Goal: Information Seeking & Learning: Check status

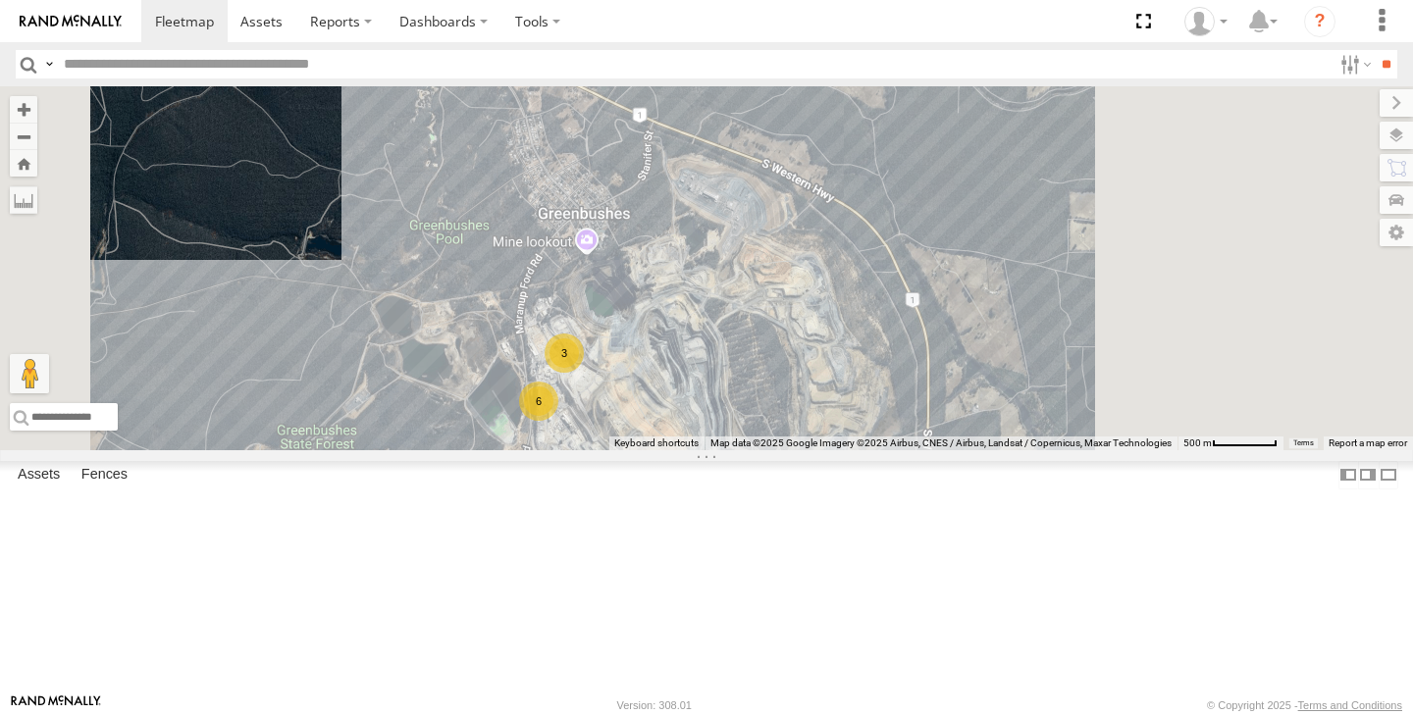
drag, startPoint x: 938, startPoint y: 251, endPoint x: 853, endPoint y: 478, distance: 242.2
click at [853, 450] on div "6 3 2" at bounding box center [706, 268] width 1413 height 364
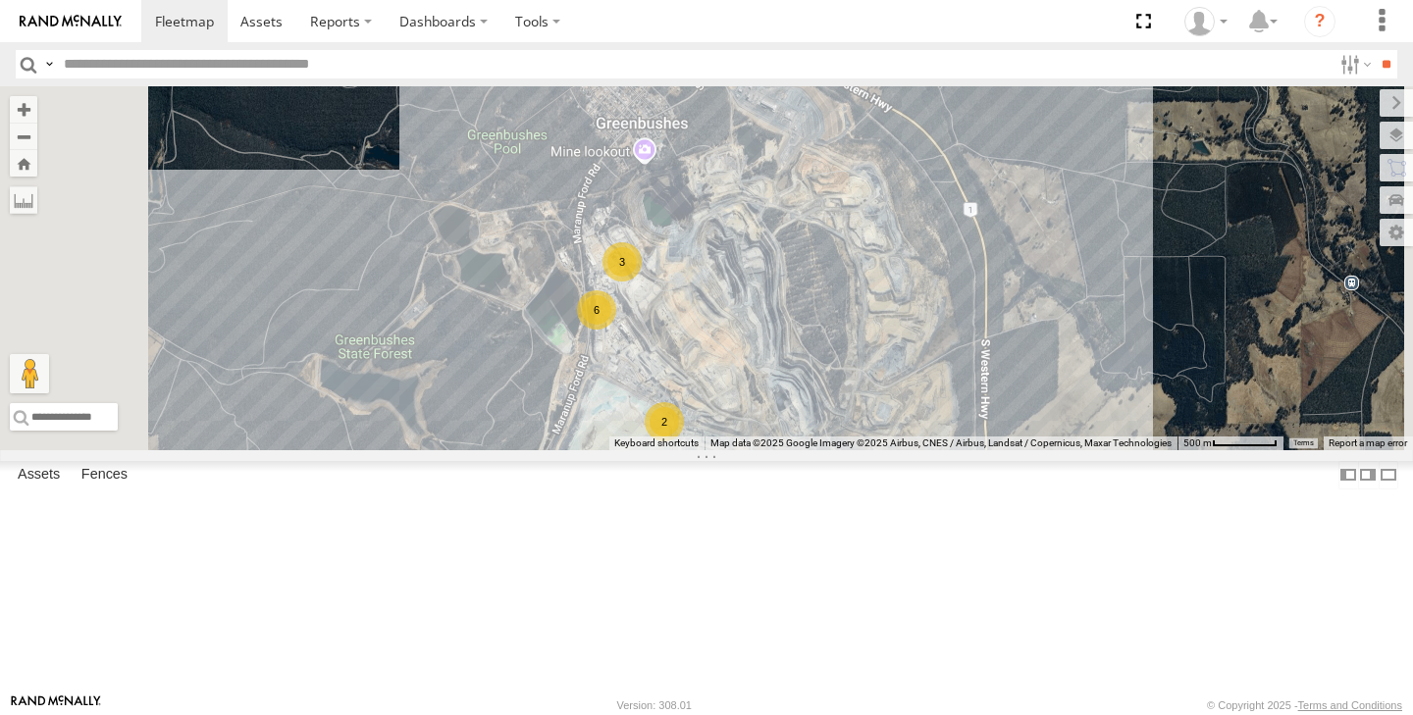
drag, startPoint x: 855, startPoint y: 504, endPoint x: 919, endPoint y: 407, distance: 116.8
click at [919, 407] on div "6 3 2 (LV22) [PERSON_NAME]" at bounding box center [706, 268] width 1413 height 364
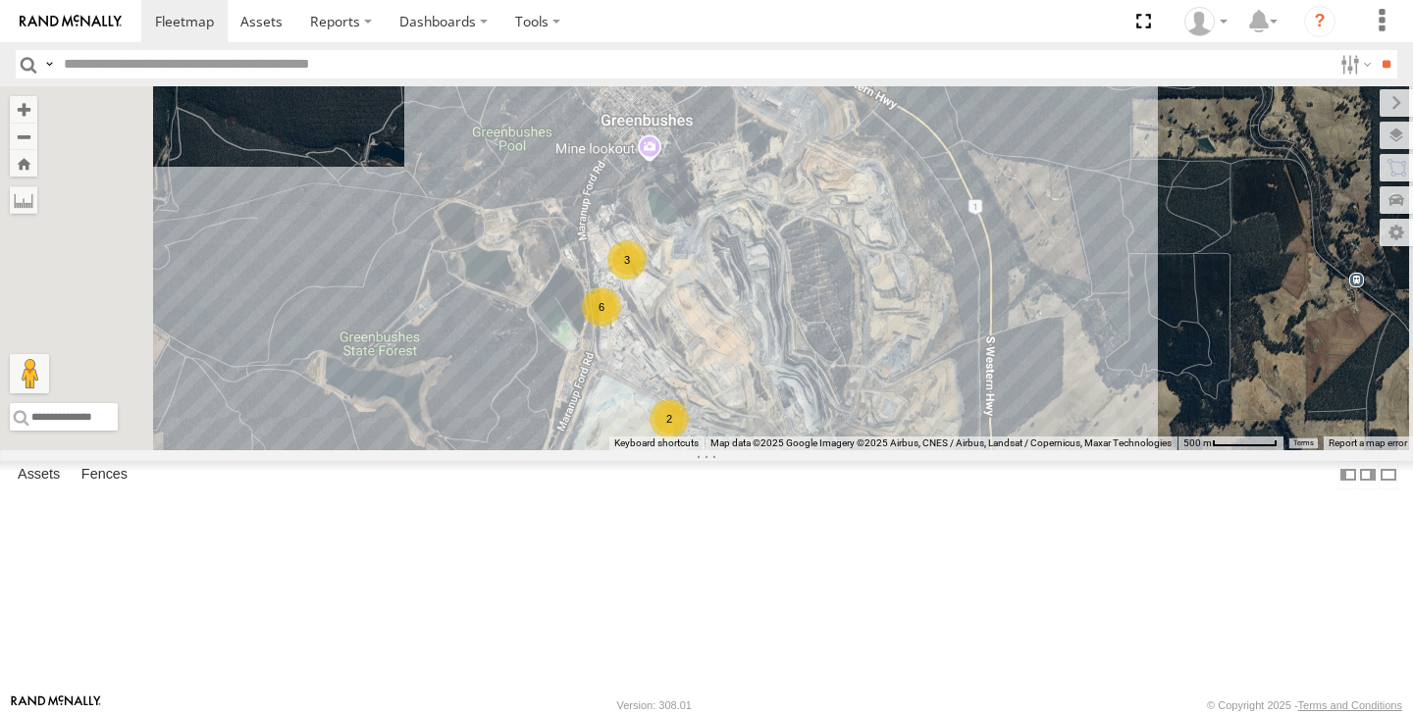
click at [621, 327] on div "6" at bounding box center [601, 307] width 39 height 39
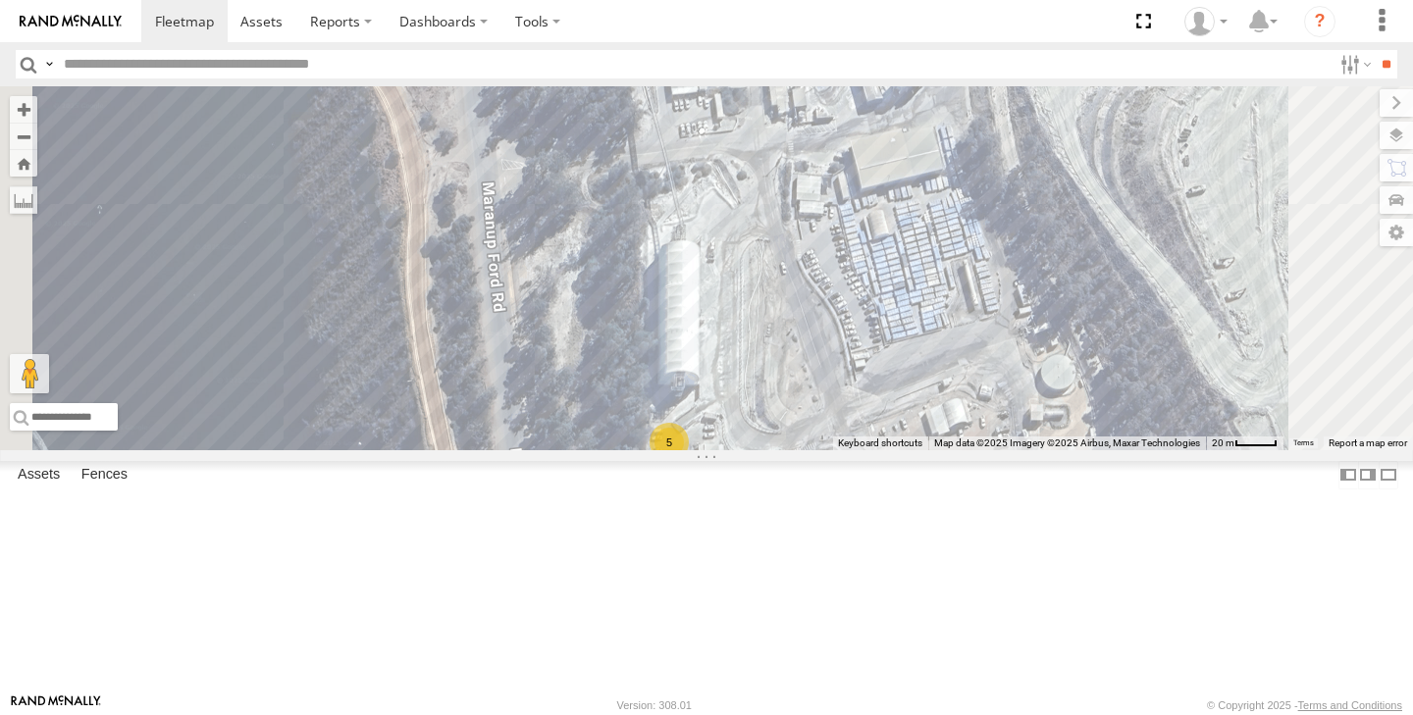
click at [689, 462] on div "5" at bounding box center [669, 442] width 39 height 39
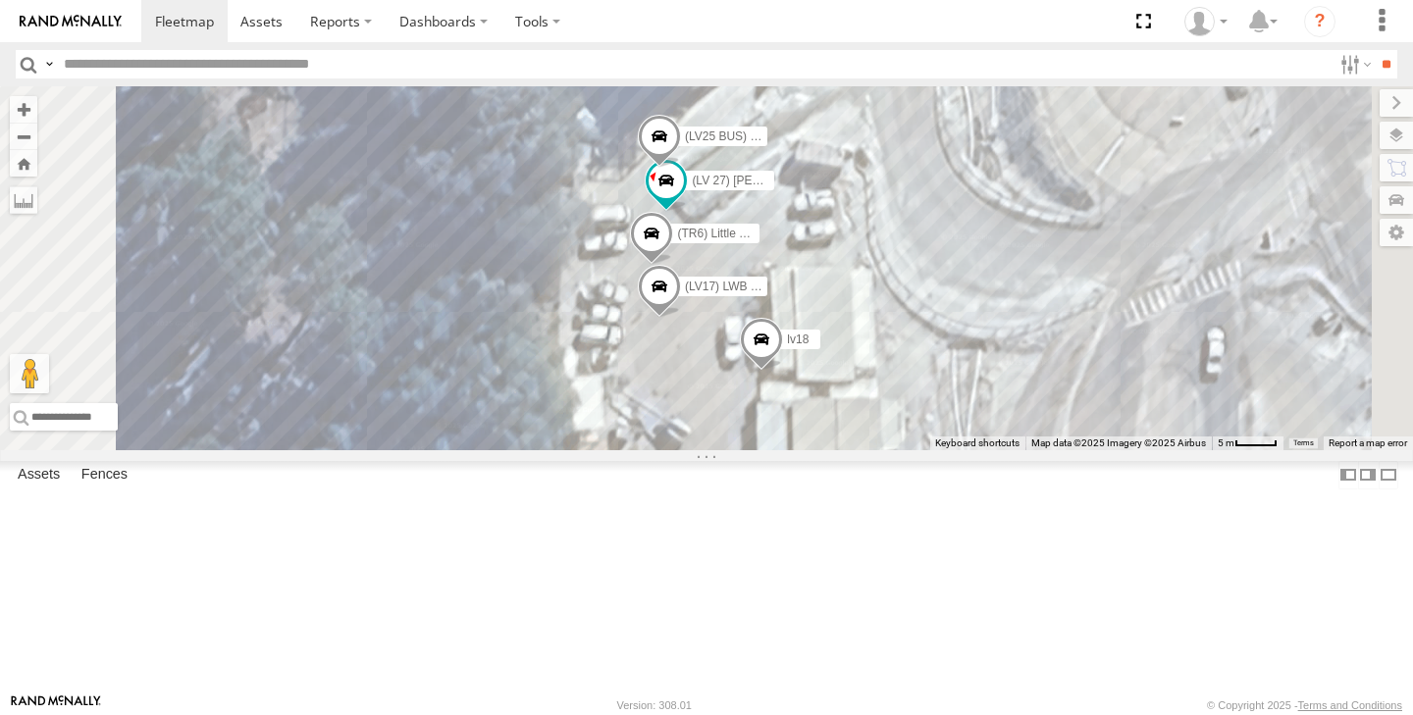
click at [673, 265] on span at bounding box center [651, 238] width 43 height 53
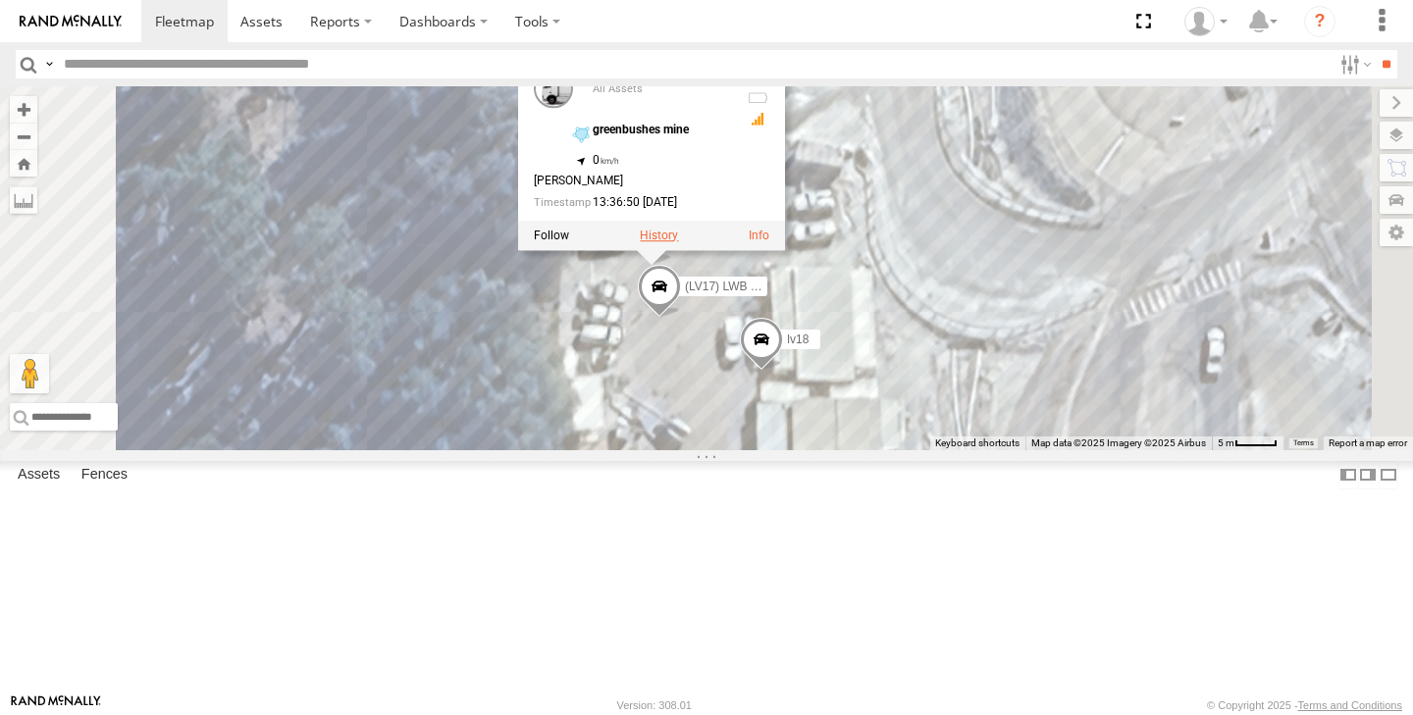
click at [678, 242] on label at bounding box center [659, 236] width 38 height 14
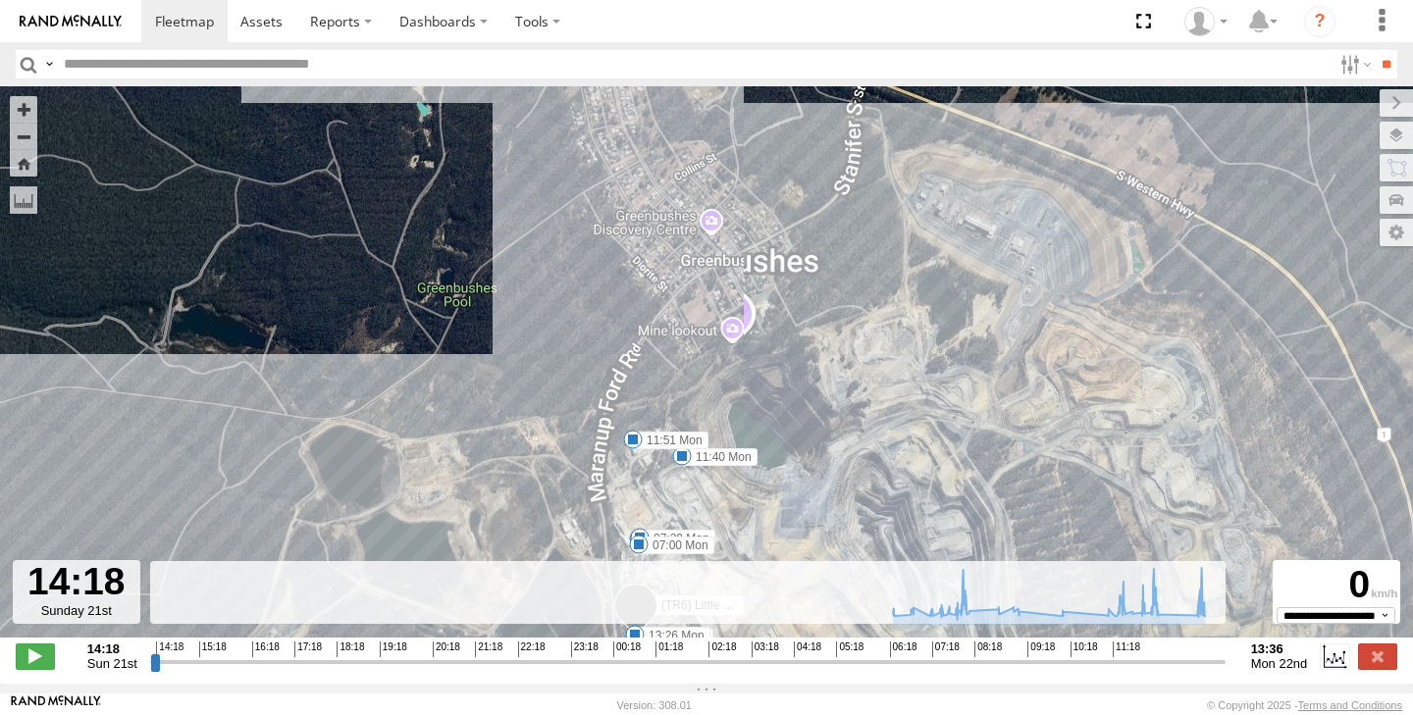
drag, startPoint x: 744, startPoint y: 404, endPoint x: 637, endPoint y: 308, distance: 143.8
click at [637, 308] on div "(TR6) Little Tipper 22:45 Sun 02:52 Mon 07:08 Mon 07:39 Mon 11:40 Mon 11:51 Mon…" at bounding box center [706, 372] width 1413 height 572
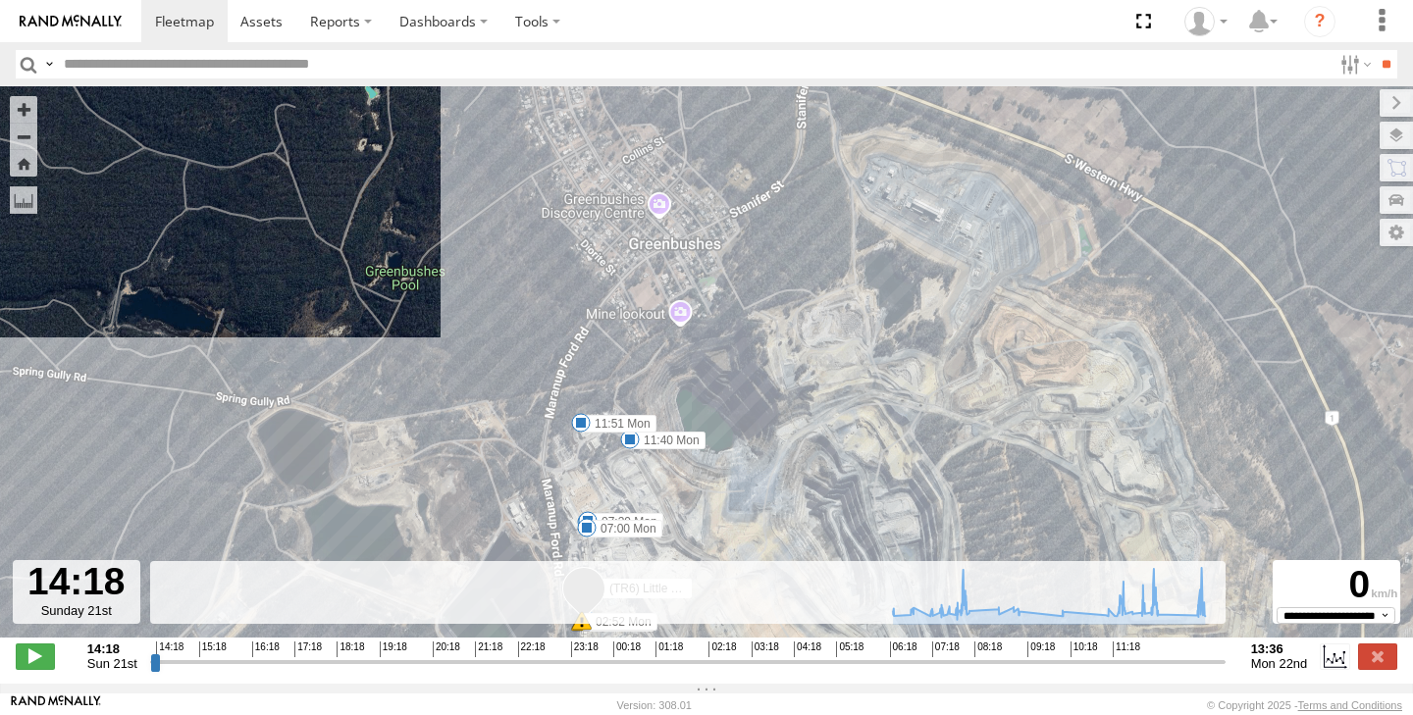
drag, startPoint x: 623, startPoint y: 358, endPoint x: 610, endPoint y: 343, distance: 19.5
click at [610, 343] on div "(TR6) Little Tipper 22:45 Sun 02:52 Mon 07:08 Mon 07:39 Mon 11:40 Mon 11:51 Mon…" at bounding box center [706, 372] width 1413 height 572
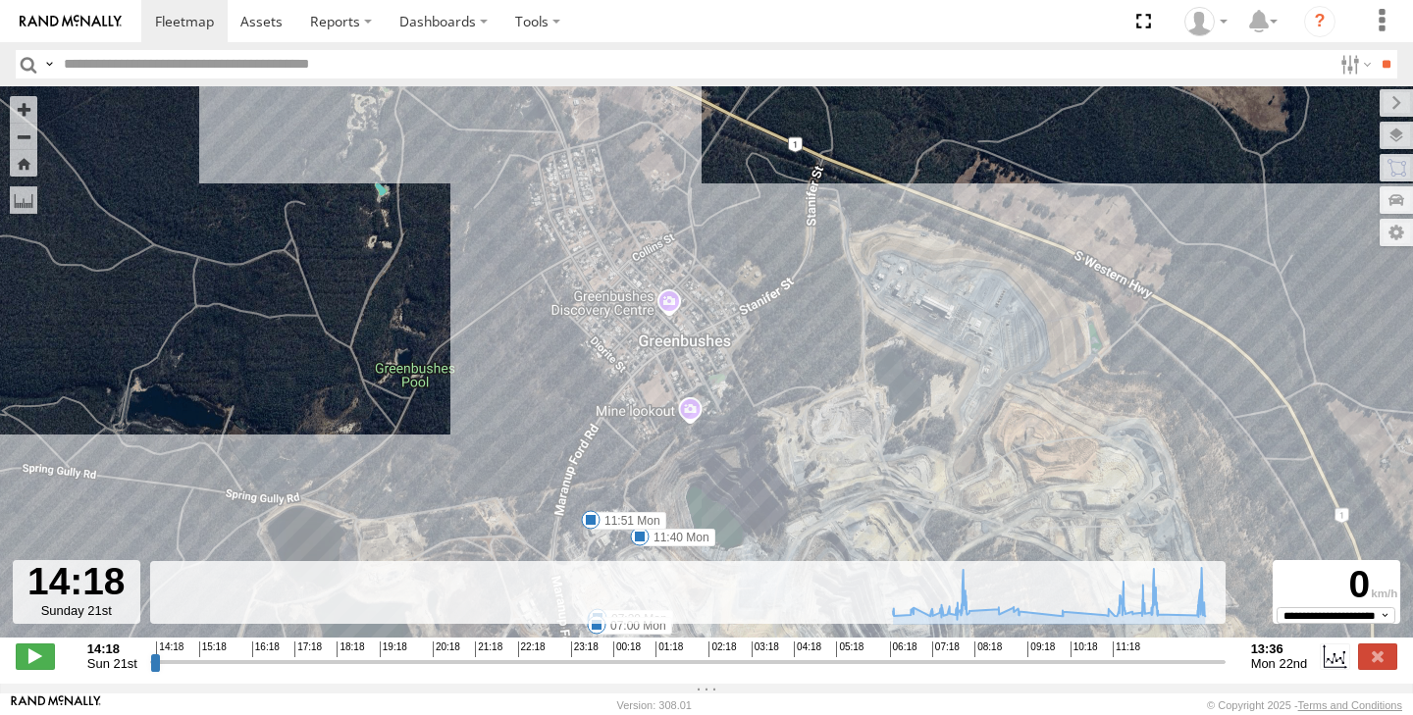
drag, startPoint x: 597, startPoint y: 297, endPoint x: 615, endPoint y: 403, distance: 107.6
click at [616, 404] on div "(TR6) Little Tipper 22:45 Sun 02:52 Mon 07:08 Mon 07:39 Mon 11:40 Mon 11:51 Mon…" at bounding box center [706, 372] width 1413 height 572
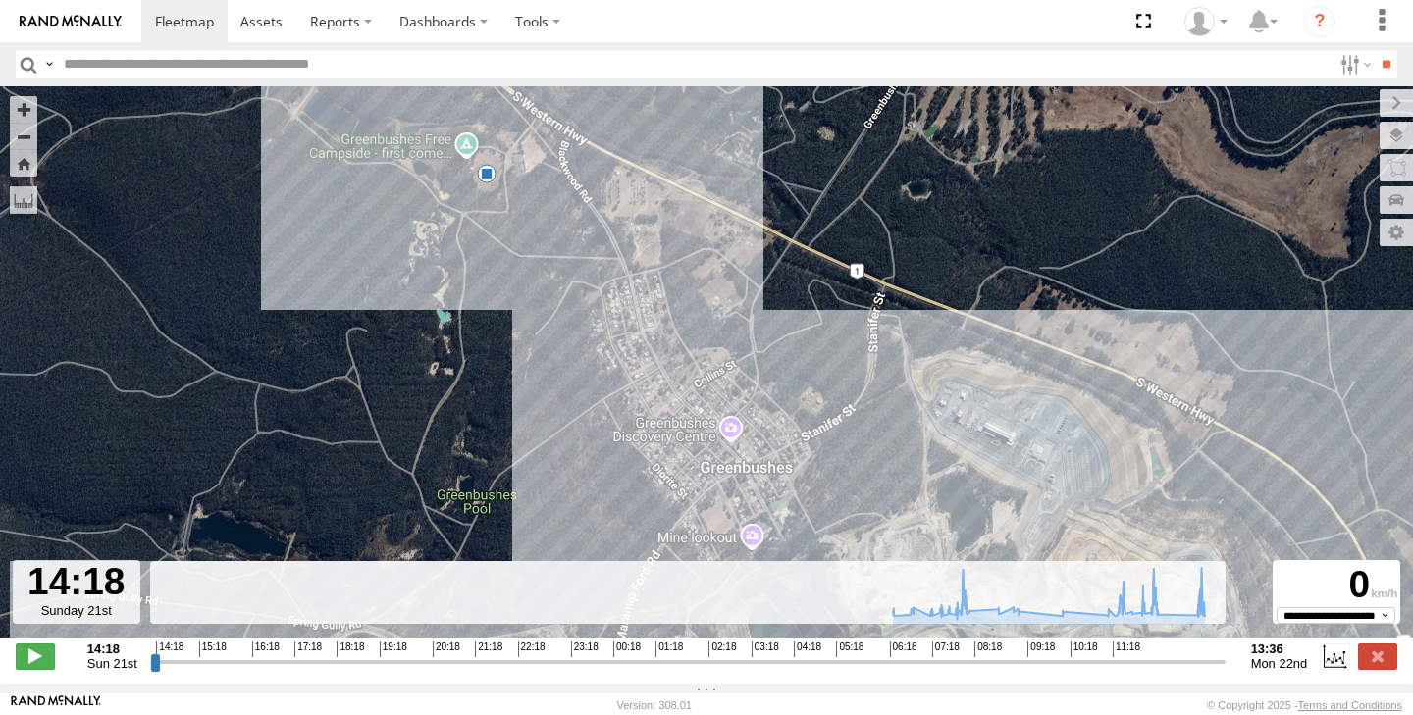
drag, startPoint x: 600, startPoint y: 254, endPoint x: 611, endPoint y: 356, distance: 102.7
click at [617, 362] on div "(TR6) Little Tipper 22:45 Sun 02:52 Mon 07:08 Mon 07:39 Mon 11:40 Mon 11:51 Mon…" at bounding box center [706, 372] width 1413 height 572
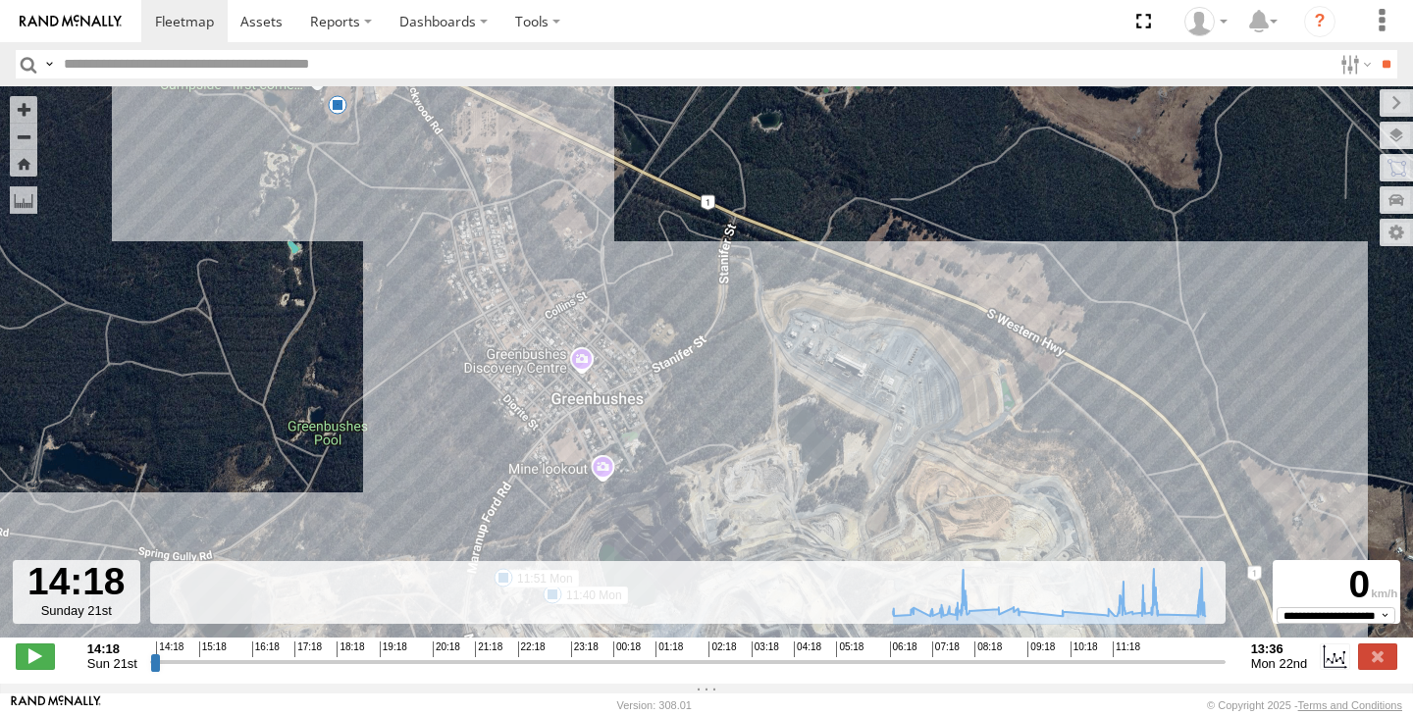
click at [343, 115] on div "10" at bounding box center [338, 105] width 20 height 20
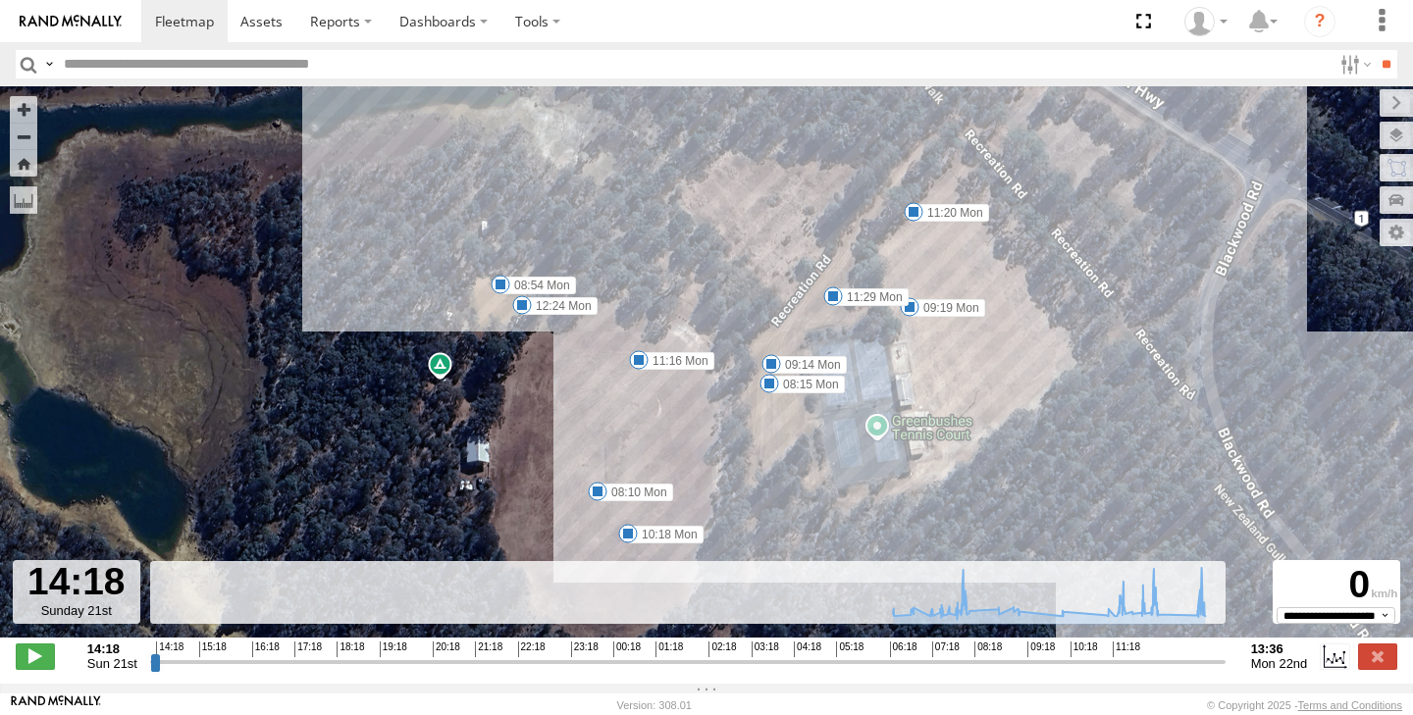
click at [518, 310] on span at bounding box center [522, 305] width 20 height 20
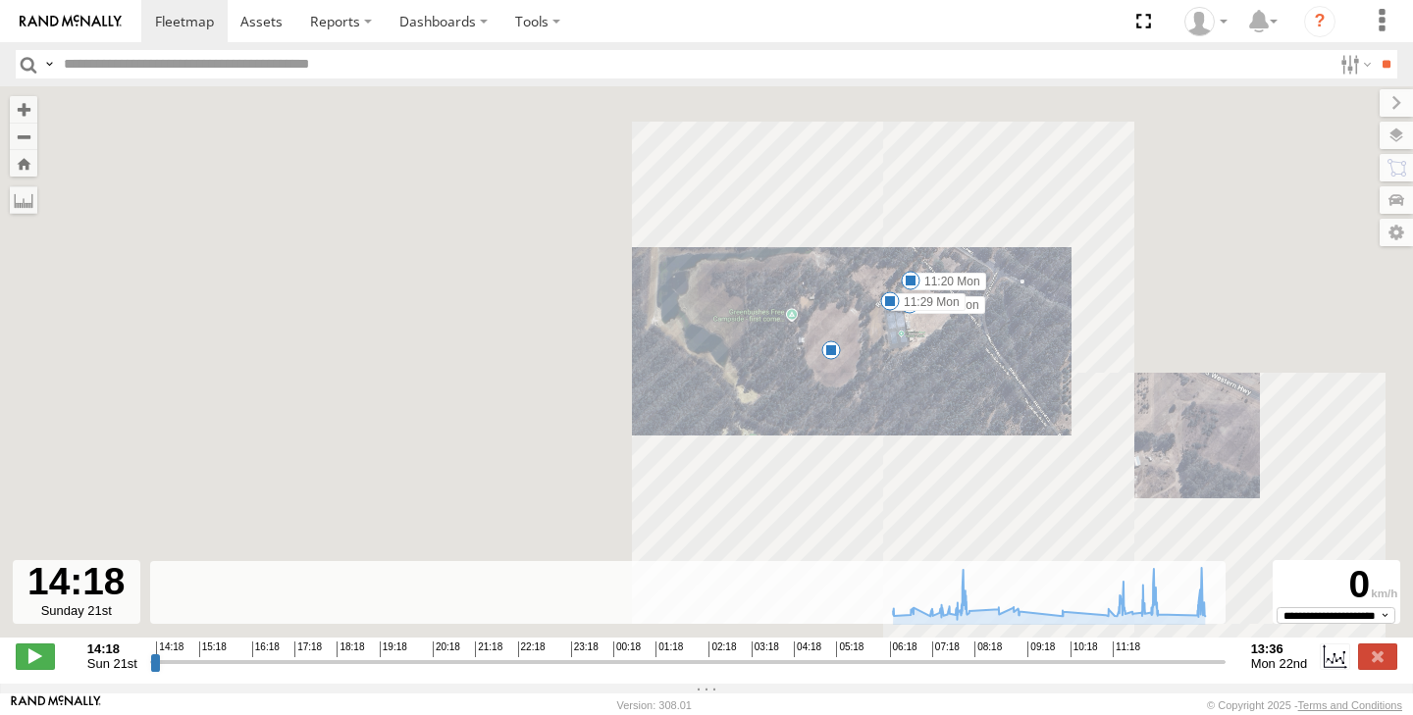
drag, startPoint x: 947, startPoint y: 458, endPoint x: 853, endPoint y: 174, distance: 299.7
click at [854, 172] on div "(TR6) Little Tipper 22:45 Sun 02:52 Mon 07:08 Mon 07:39 Mon 11:40 Mon 11:51 Mon…" at bounding box center [706, 372] width 1413 height 572
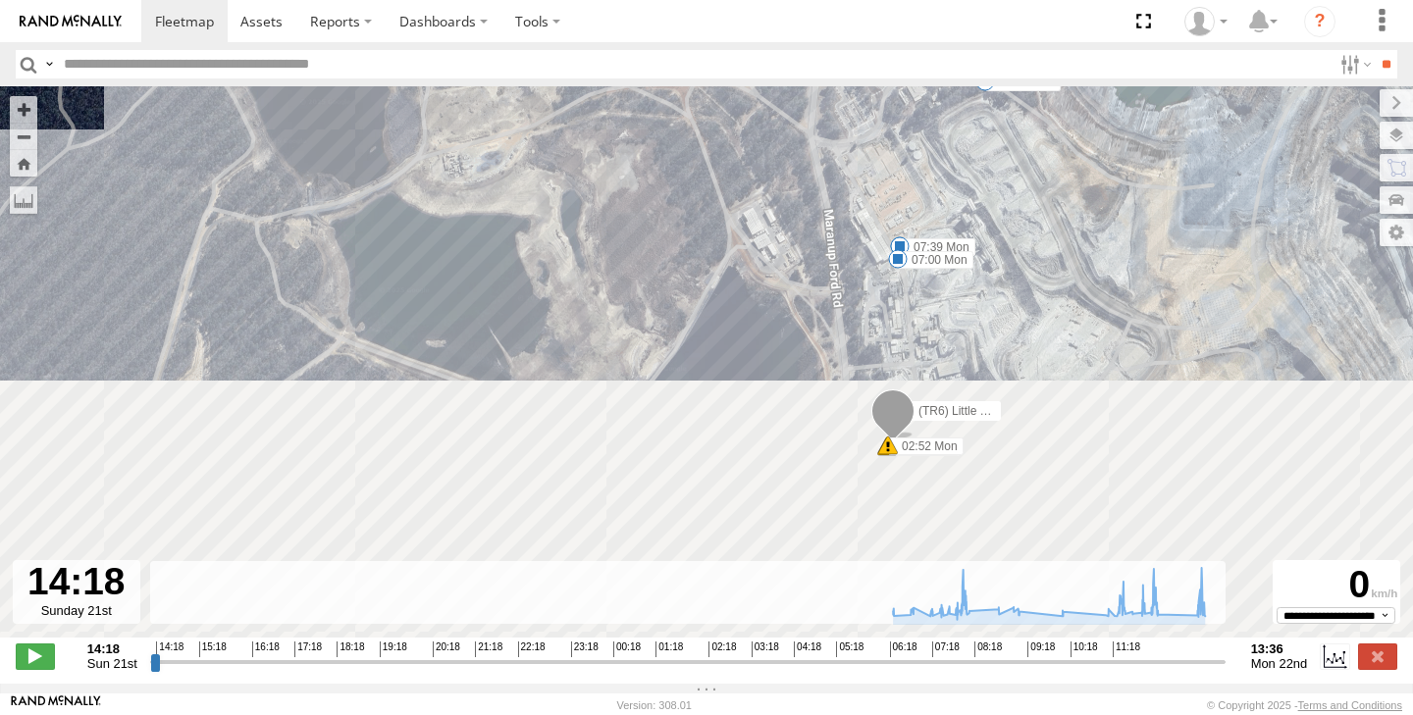
drag, startPoint x: 884, startPoint y: 398, endPoint x: 899, endPoint y: 101, distance: 297.7
click at [900, 101] on div "(TR6) Little Tipper 22:45 Sun 02:52 Mon 07:08 Mon 07:39 Mon 11:40 Mon 11:51 Mon…" at bounding box center [706, 372] width 1413 height 572
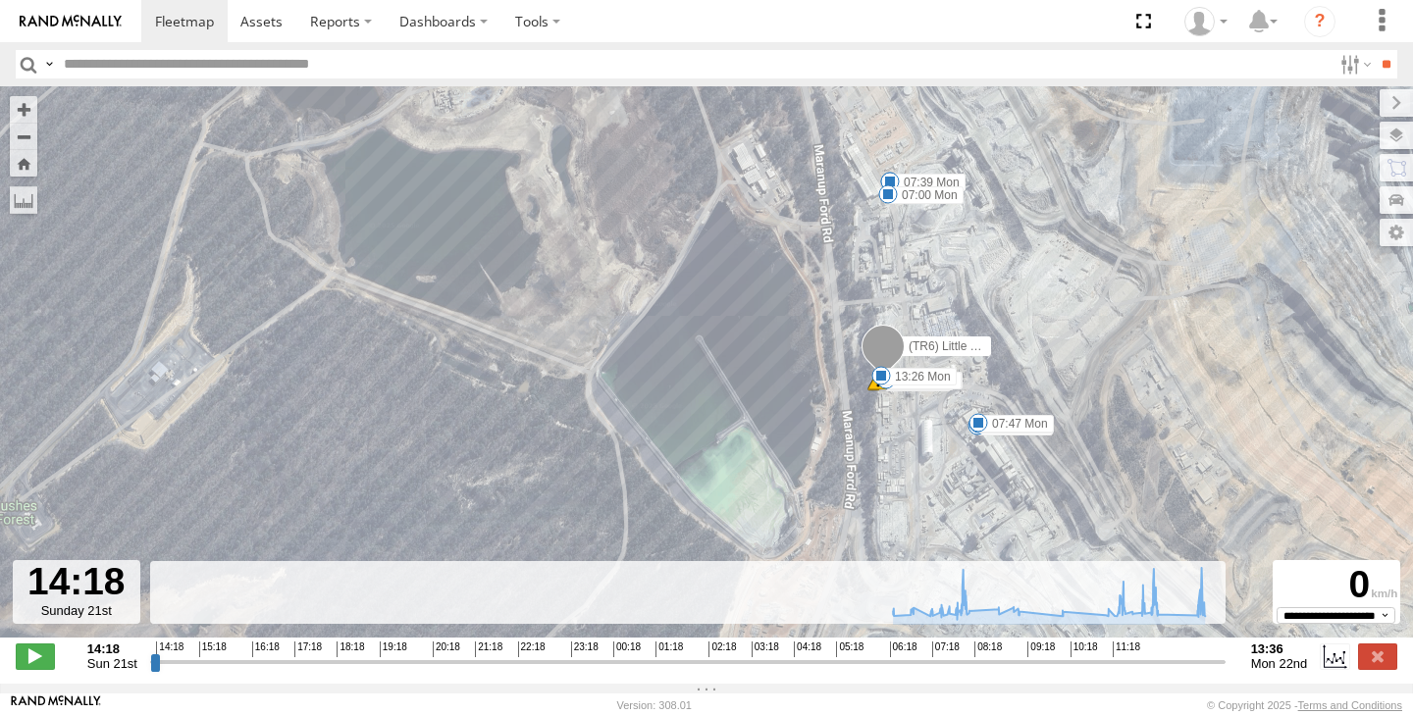
drag, startPoint x: 908, startPoint y: 428, endPoint x: 898, endPoint y: 358, distance: 70.4
click at [898, 357] on span at bounding box center [883, 351] width 43 height 53
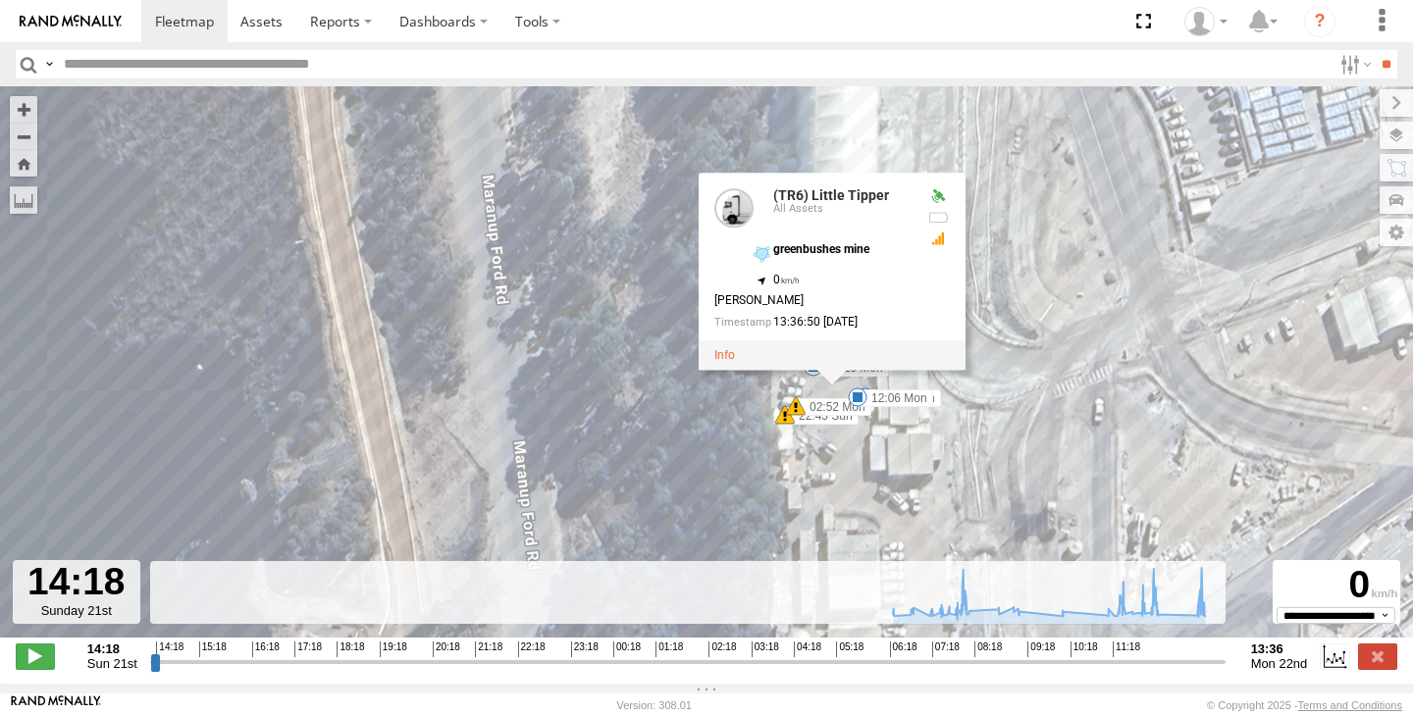
click at [528, 379] on div "(TR6) Little Tipper 22:45 Sun 02:52 Mon 07:08 Mon 07:39 Mon 11:40 Mon 11:51 Mon…" at bounding box center [706, 372] width 1413 height 572
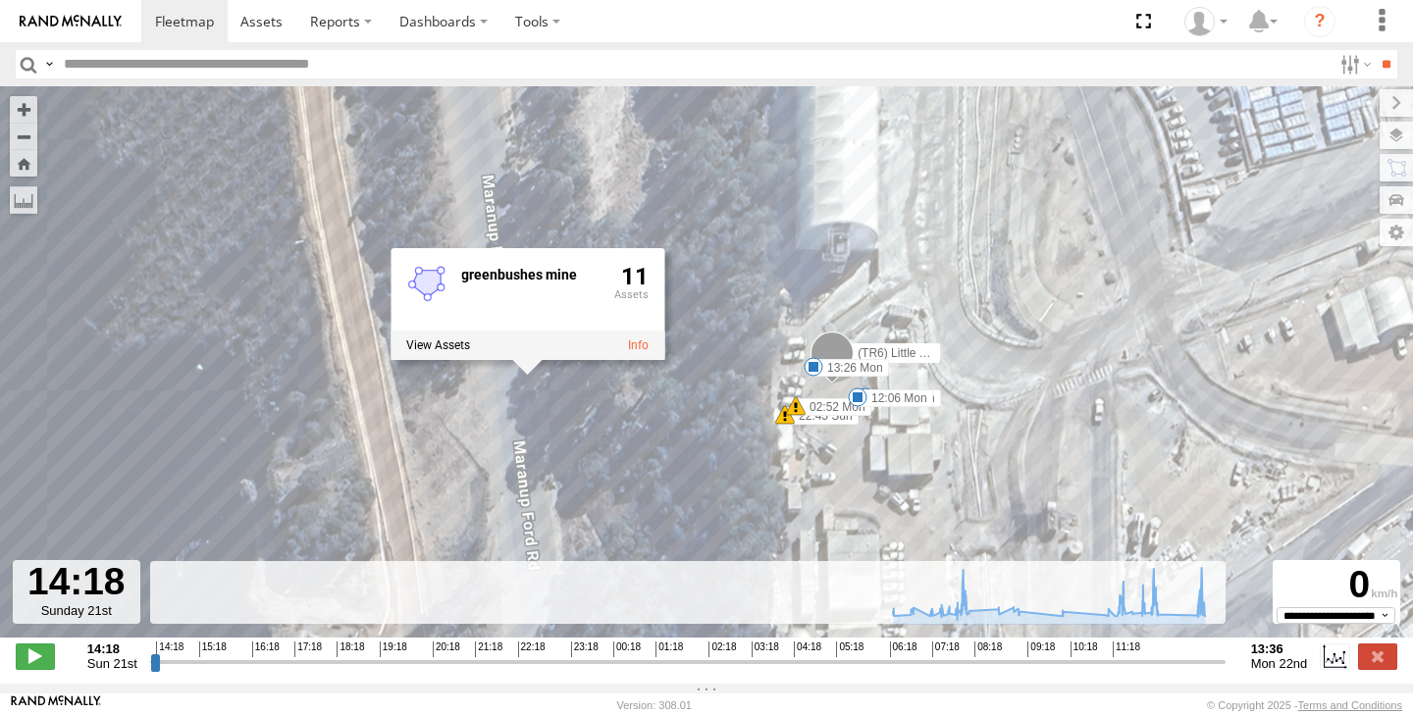
click at [813, 368] on span at bounding box center [814, 367] width 20 height 20
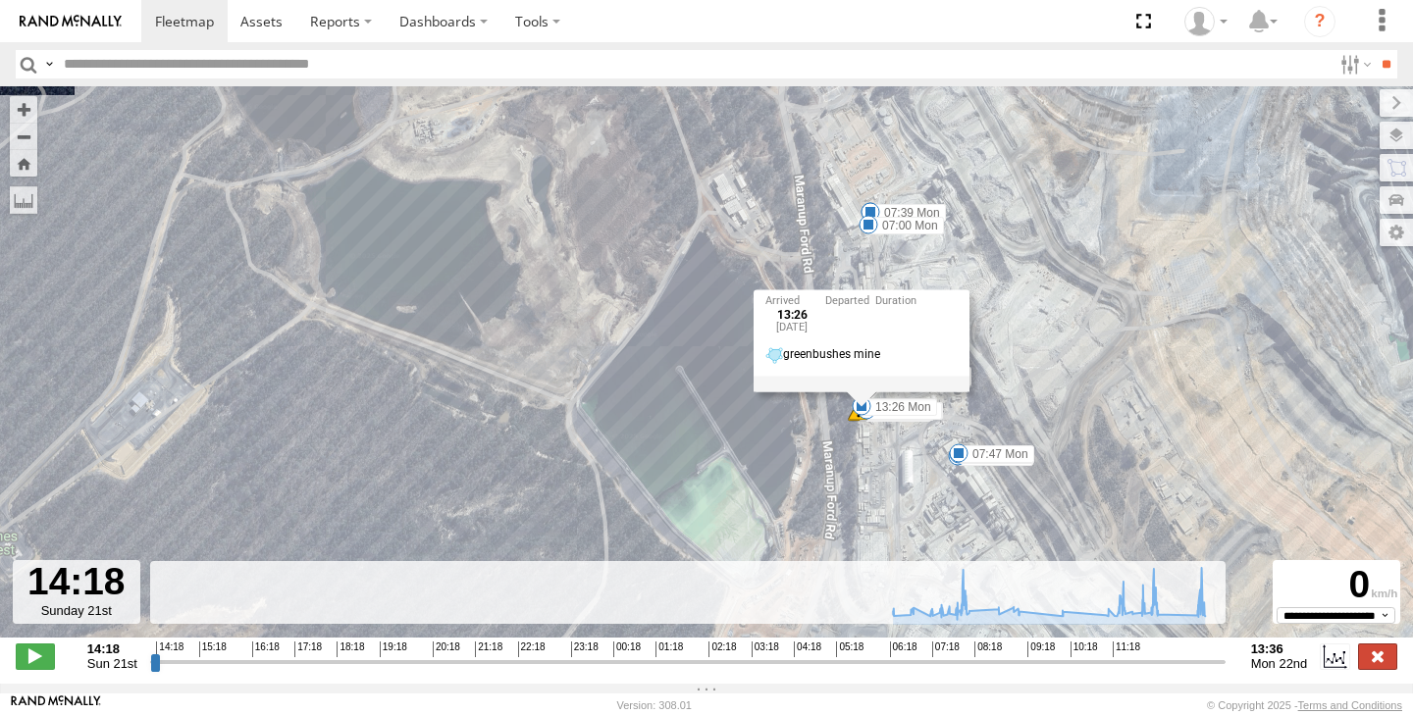
click at [1380, 664] on label at bounding box center [1377, 657] width 39 height 26
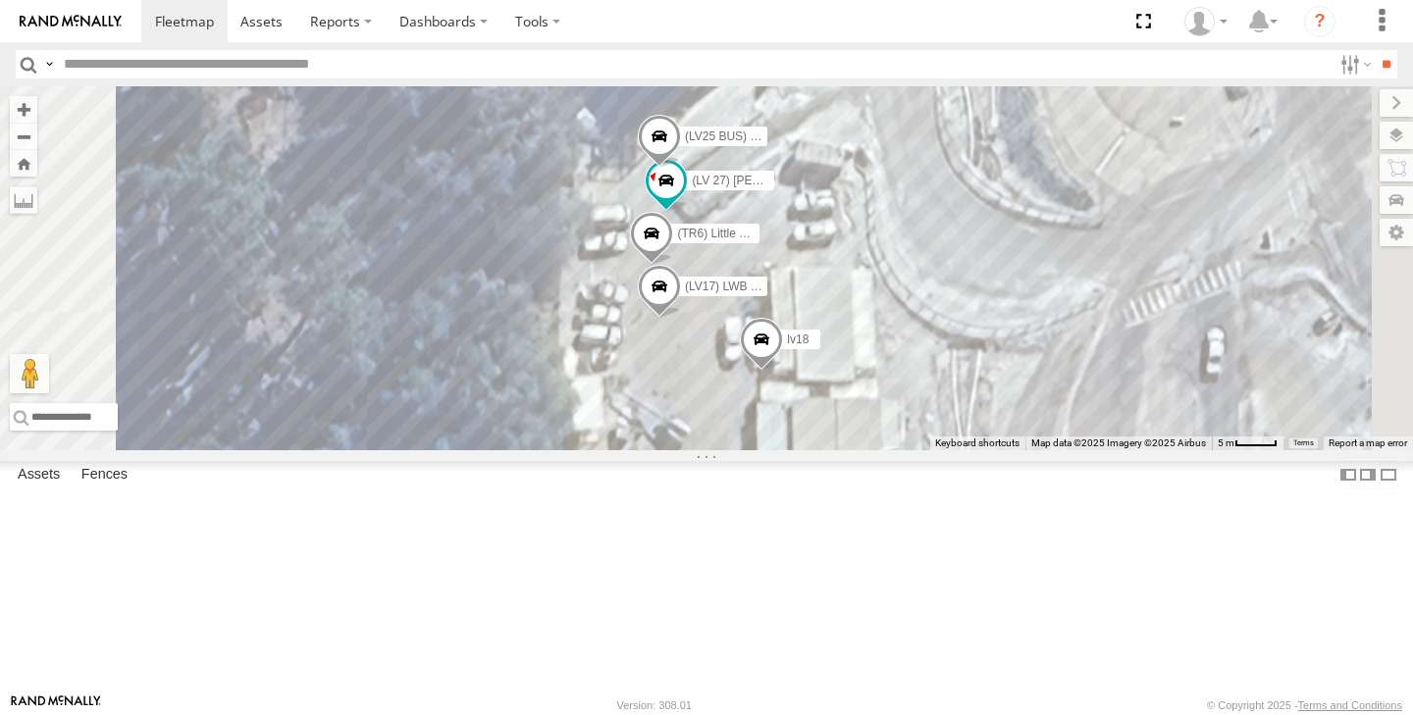
click at [0, 0] on span at bounding box center [0, 0] width 0 height 0
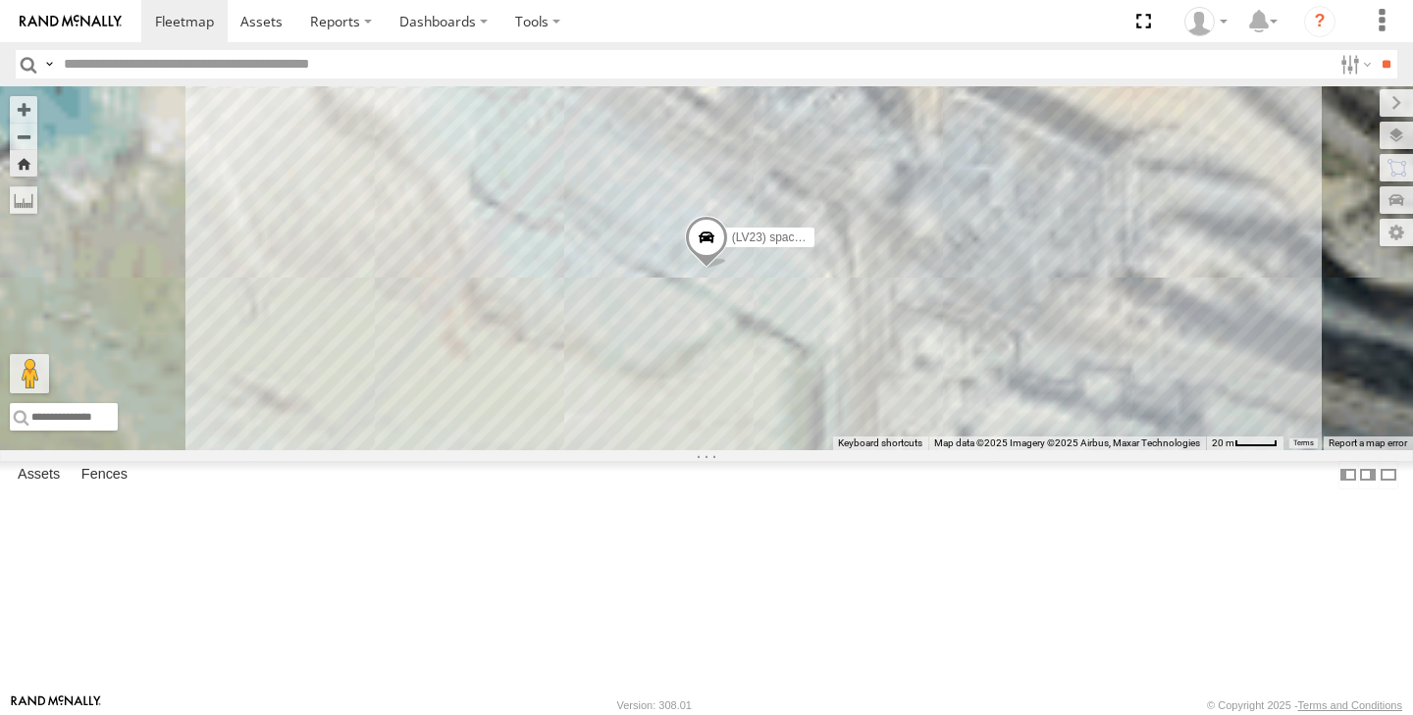
click at [728, 268] on span at bounding box center [706, 241] width 43 height 53
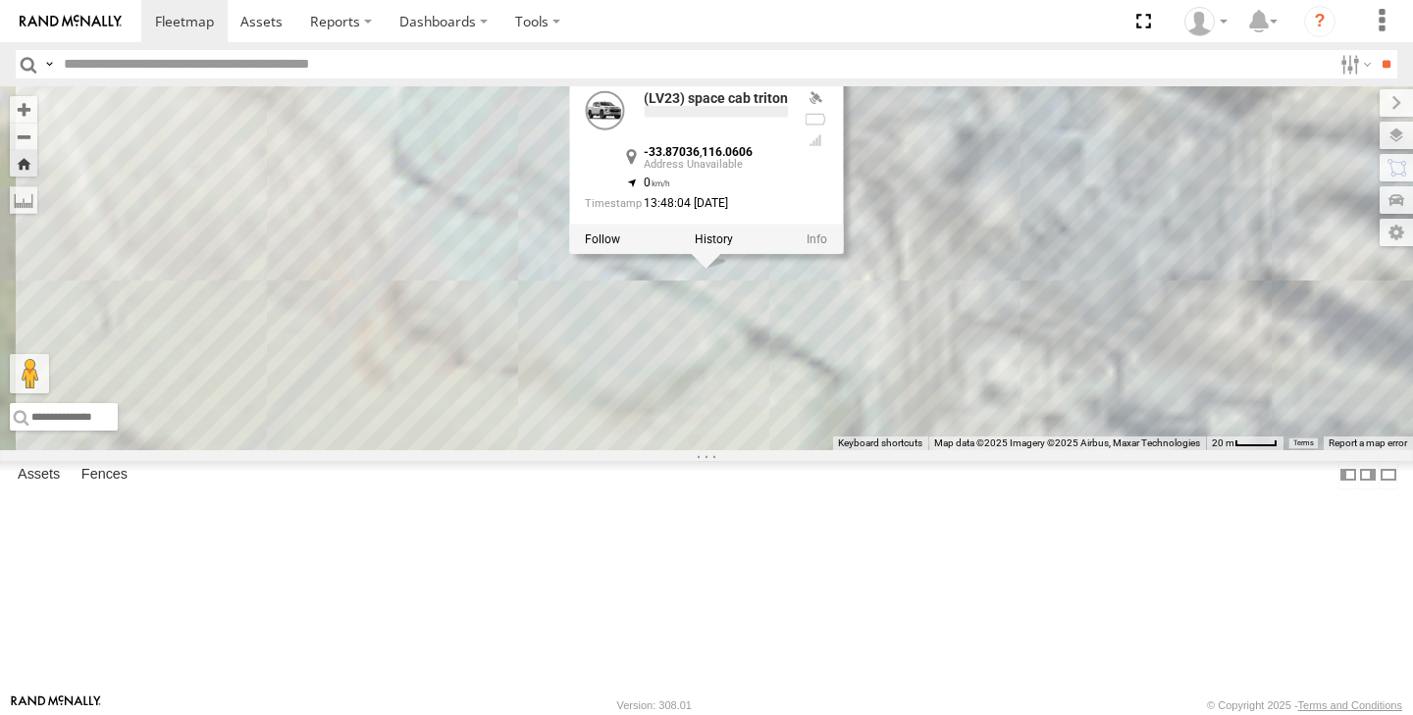
click at [733, 245] on label at bounding box center [714, 239] width 38 height 14
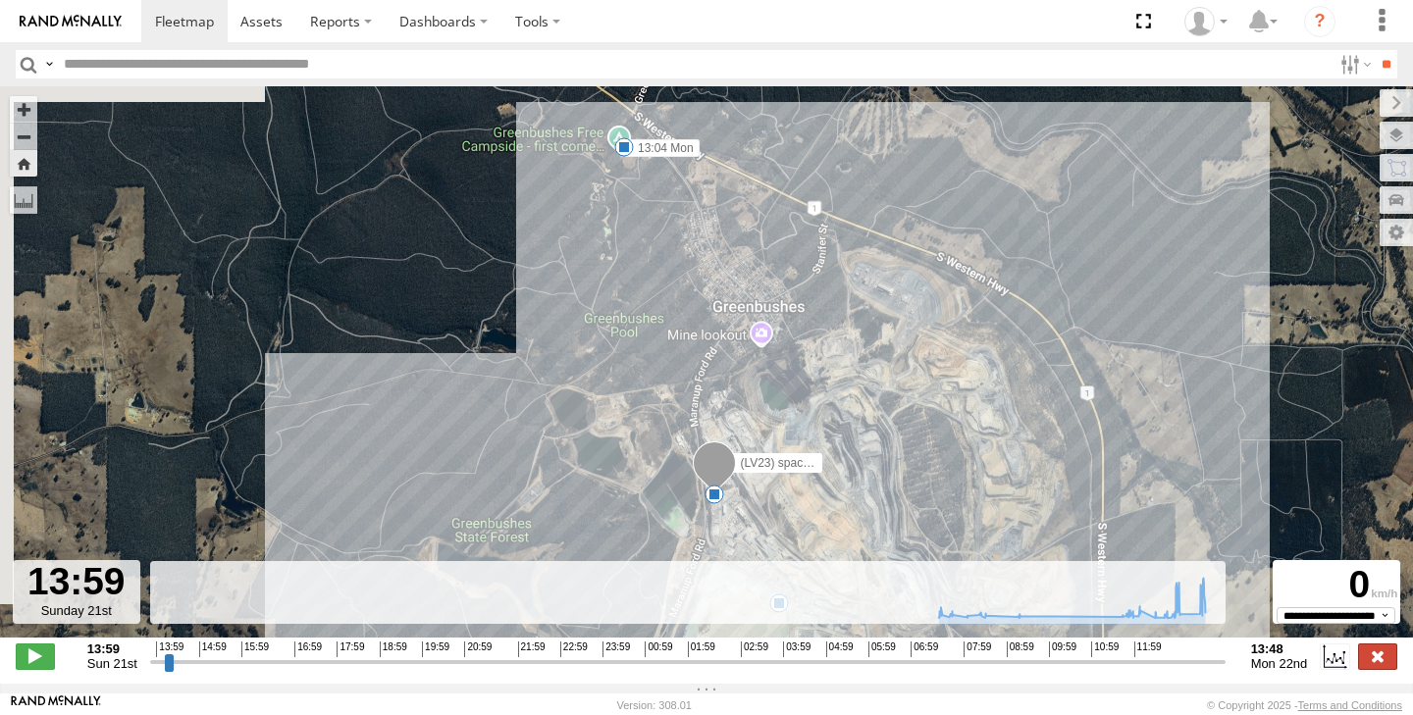
click at [1385, 669] on label at bounding box center [1377, 657] width 39 height 26
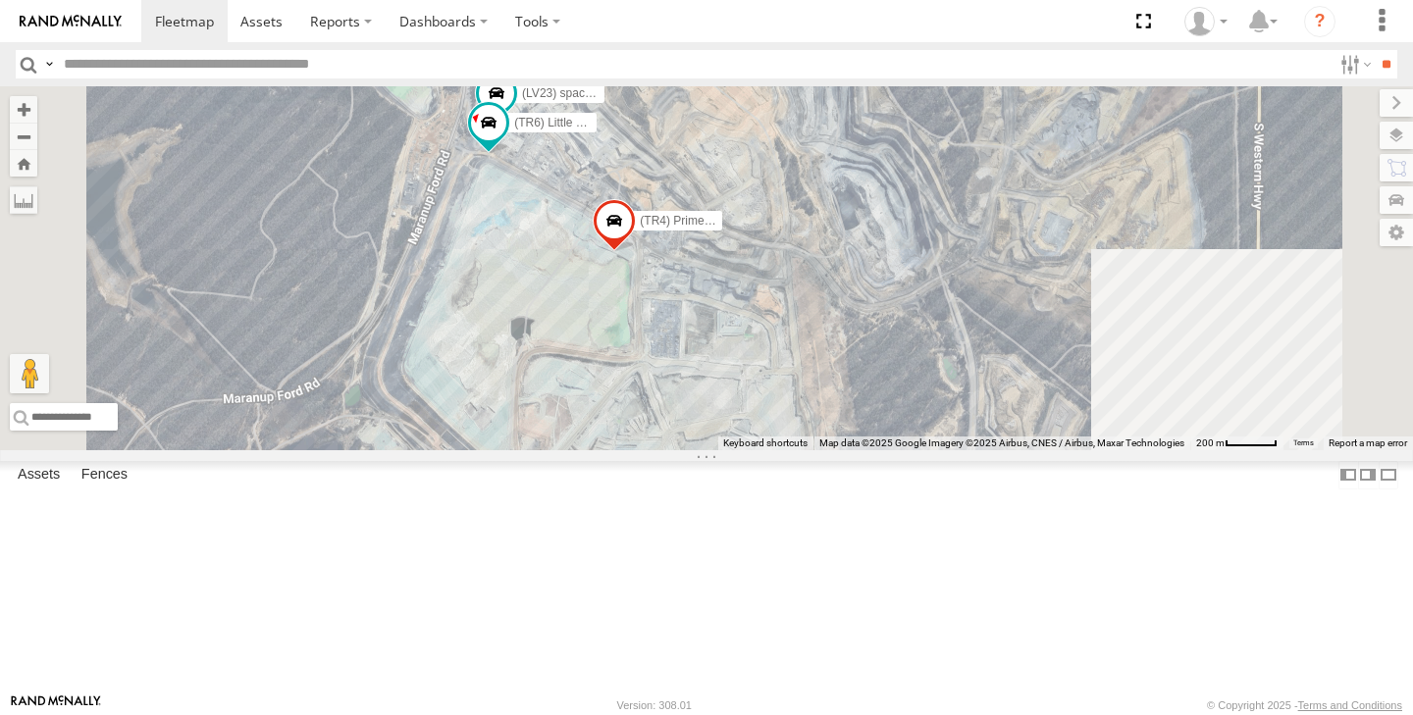
drag, startPoint x: 768, startPoint y: 296, endPoint x: 815, endPoint y: 370, distance: 87.4
click at [794, 340] on div "(TR4) Prime mover (TR6) Little Tipper (LV23) space cab triton (LV20) [PERSON_NA…" at bounding box center [706, 268] width 1413 height 364
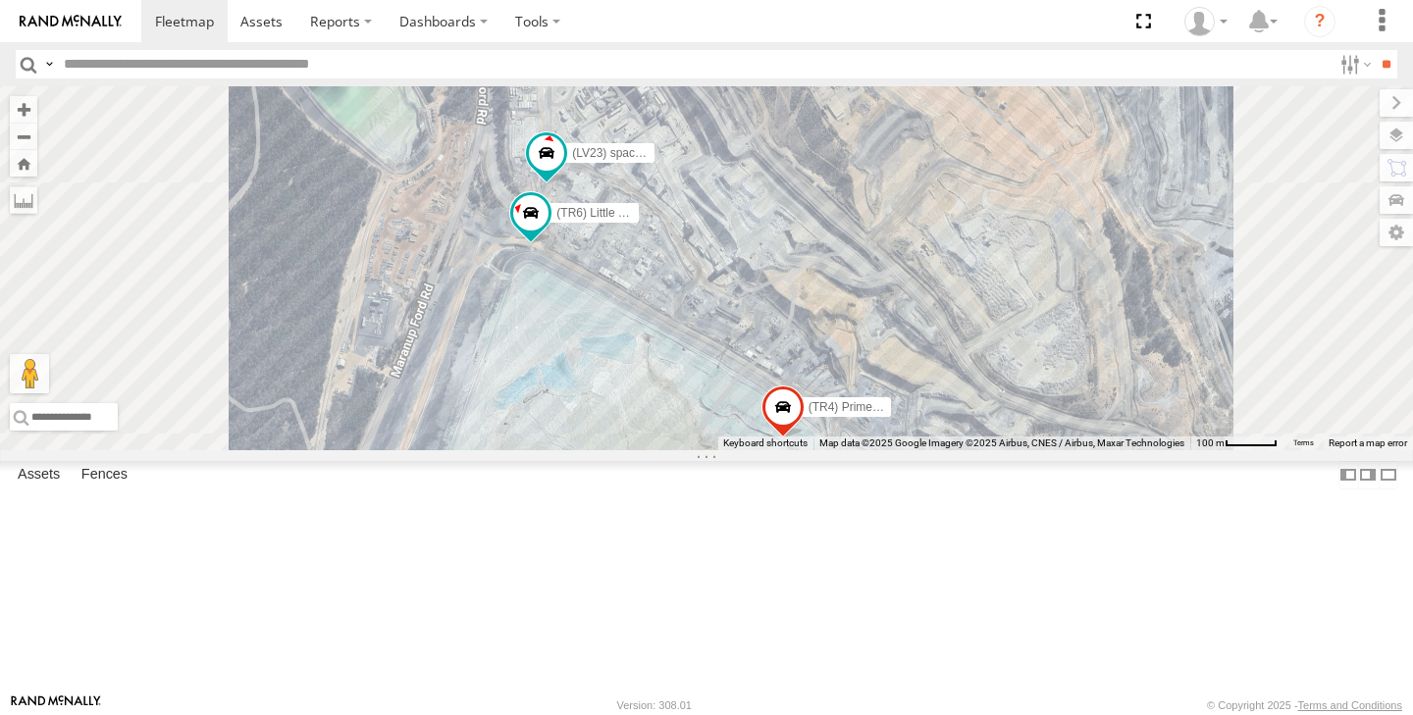
drag, startPoint x: 753, startPoint y: 207, endPoint x: 749, endPoint y: 359, distance: 152.1
click at [752, 353] on div "(TR4) Prime mover (TR6) Little Tipper (LV23) space cab triton (LV20) [PERSON_NA…" at bounding box center [706, 268] width 1413 height 364
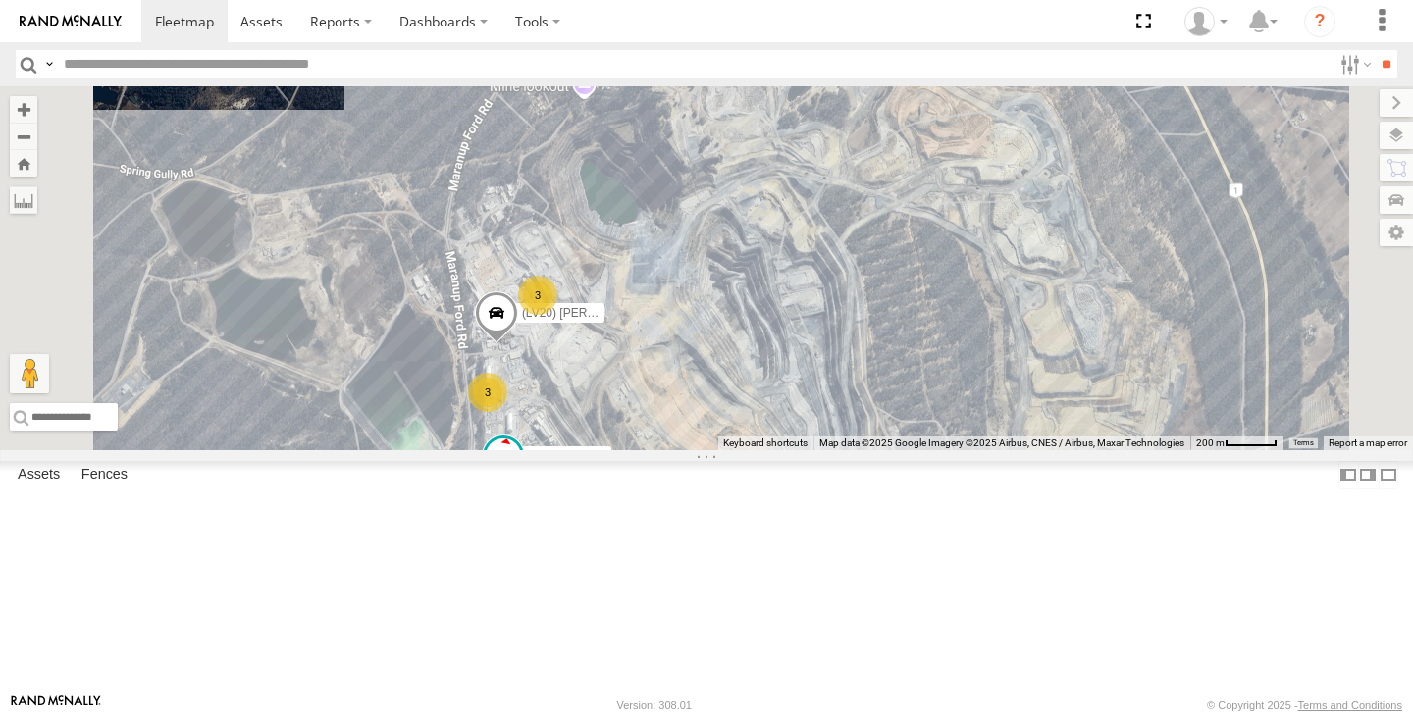
click at [557, 315] on div "3" at bounding box center [537, 295] width 39 height 39
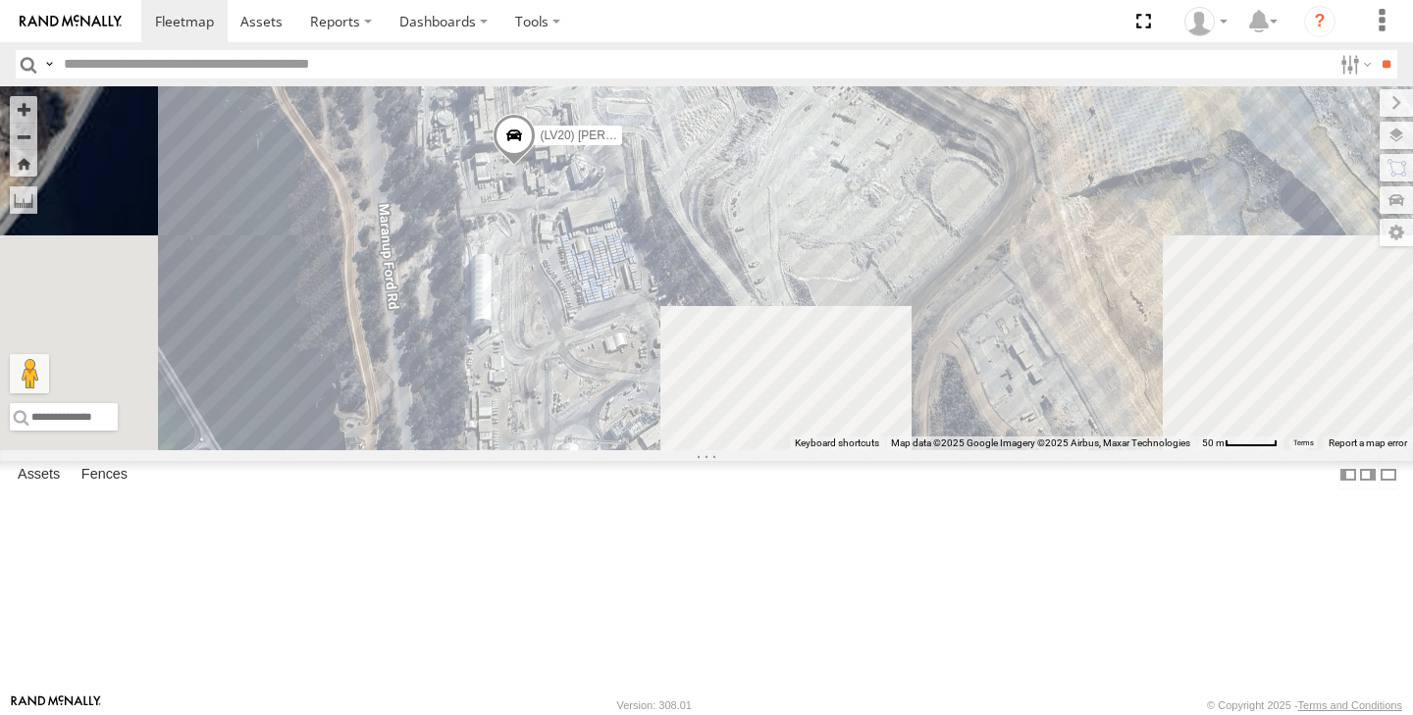
drag, startPoint x: 747, startPoint y: 515, endPoint x: 804, endPoint y: 148, distance: 371.4
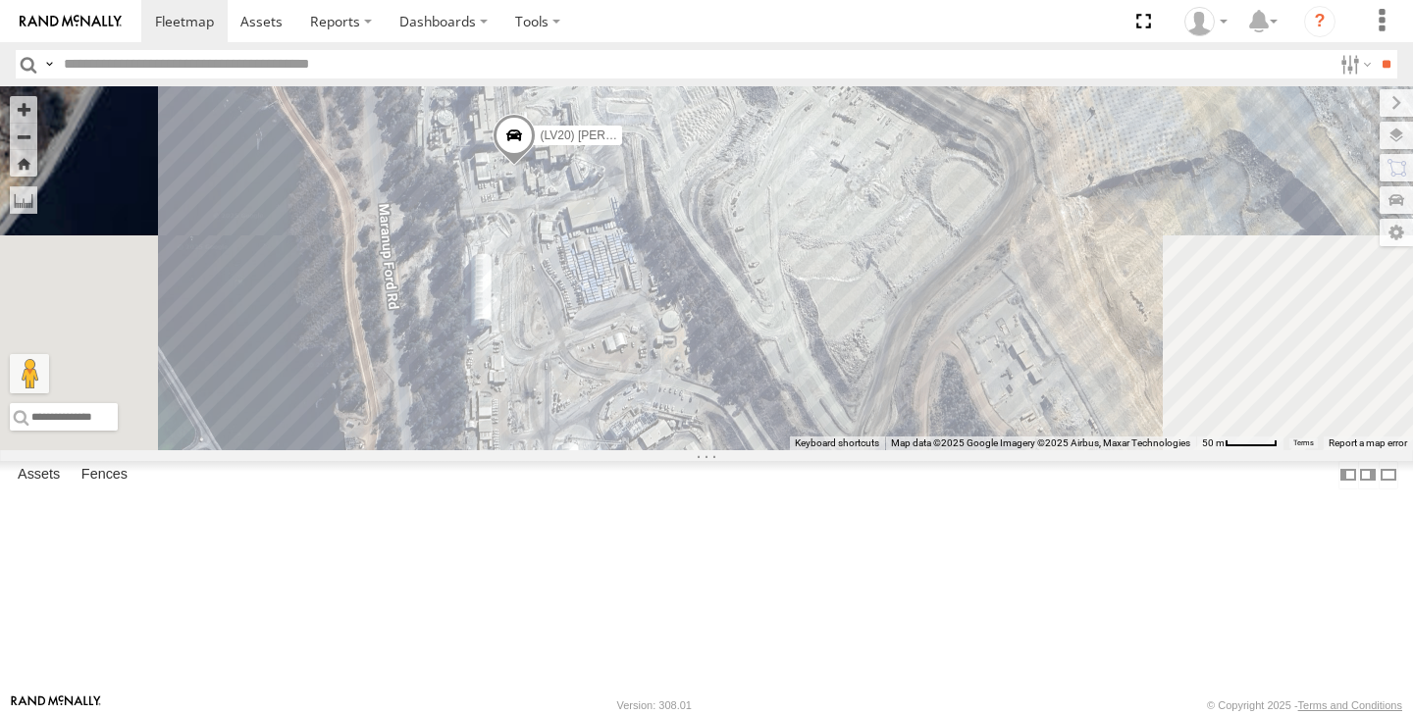
click at [804, 148] on div "(TR4) Prime mover (LV 27) [PERSON_NAME] (TR6) Little Tipper (LV20) [PERSON_NAME…" at bounding box center [706, 268] width 1413 height 364
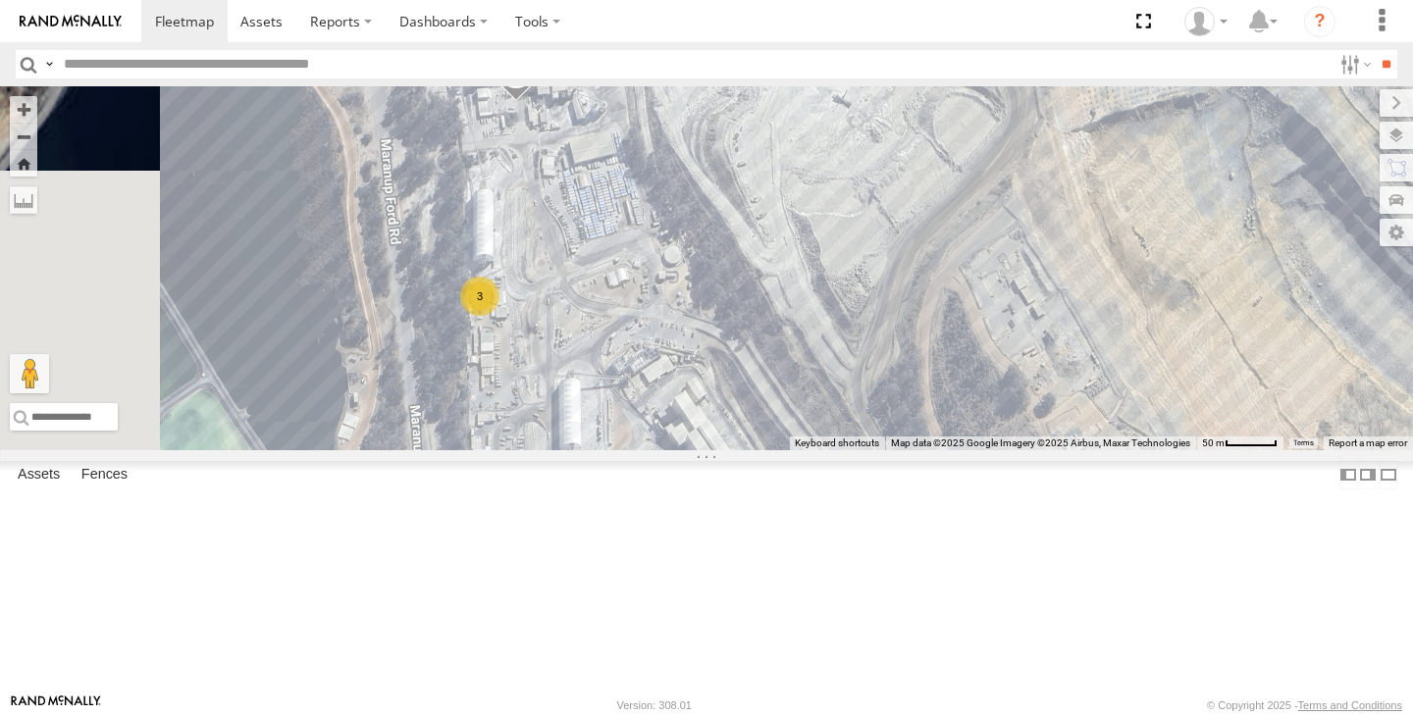
drag, startPoint x: 743, startPoint y: 447, endPoint x: 744, endPoint y: 418, distance: 29.5
click at [744, 418] on div "(TR4) Prime mover (LV 27) [PERSON_NAME] (TR6) Little Tipper (LV20) [PERSON_NAME…" at bounding box center [706, 268] width 1413 height 364
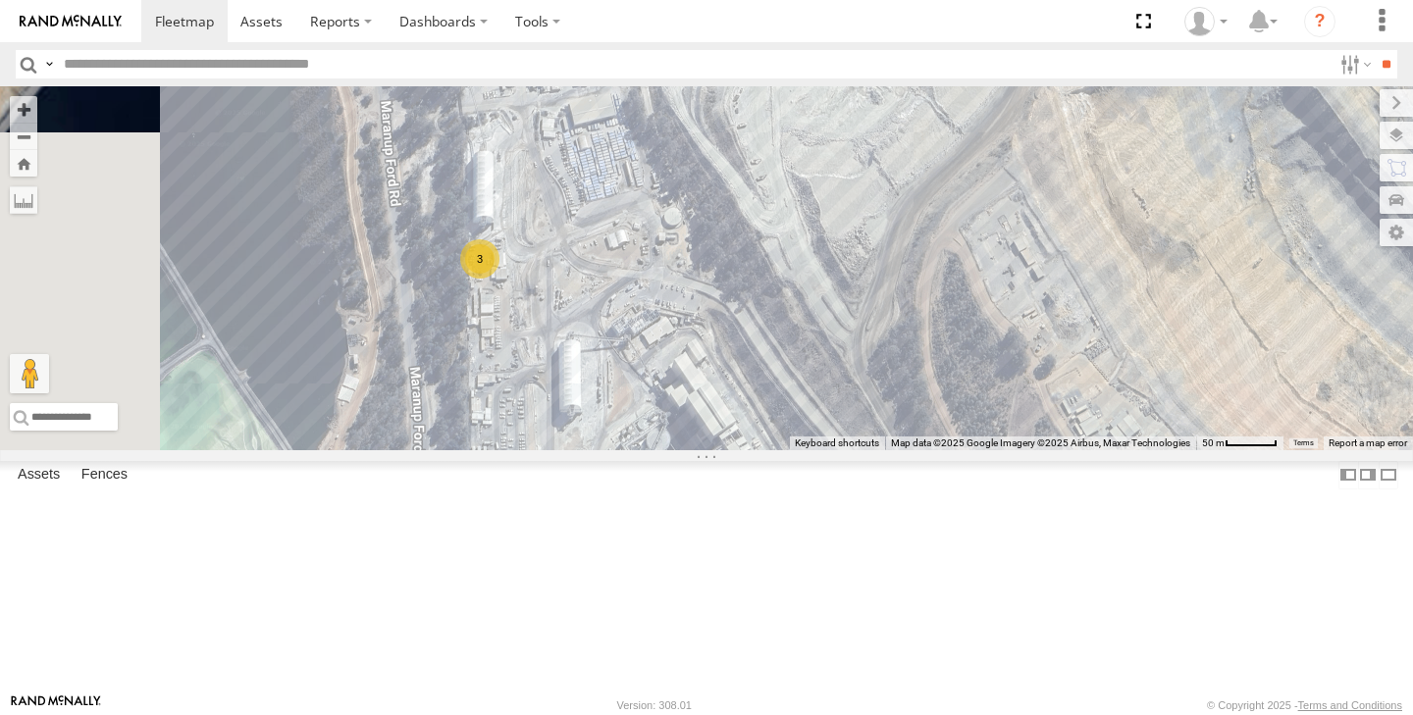
click at [499, 279] on div "3" at bounding box center [479, 258] width 39 height 39
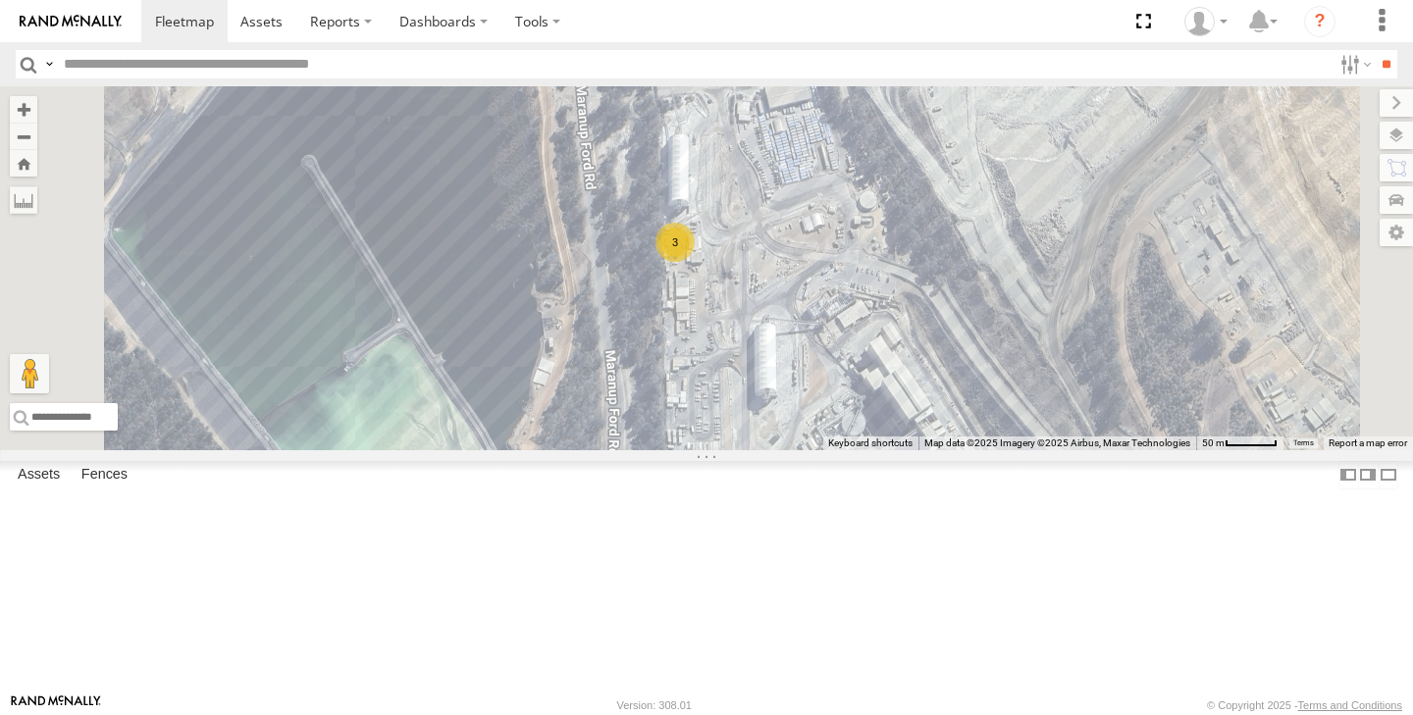
drag, startPoint x: 972, startPoint y: 495, endPoint x: 913, endPoint y: 327, distance: 178.1
click at [913, 328] on div "(TR4) Prime mover (LV 27) [PERSON_NAME] (TR6) Little Tipper (LV20) [PERSON_NAME…" at bounding box center [706, 268] width 1413 height 364
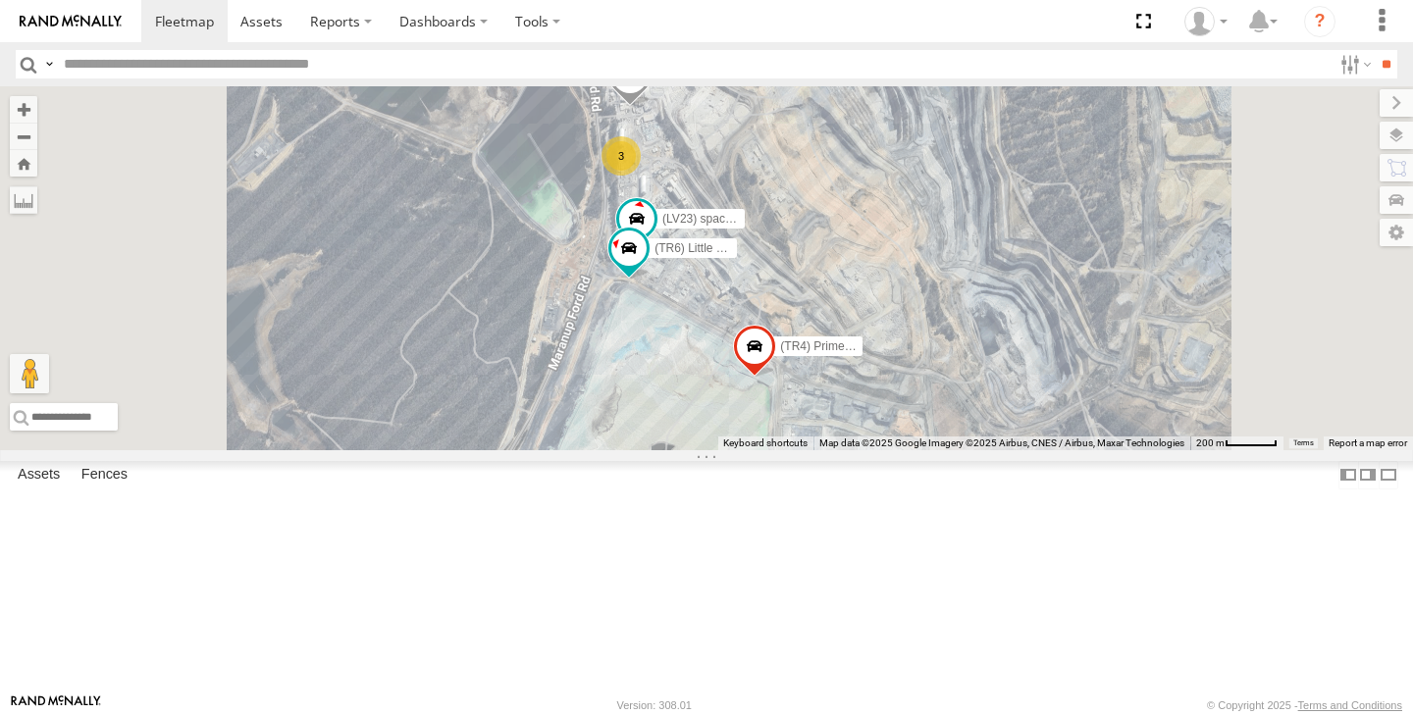
drag, startPoint x: 902, startPoint y: 478, endPoint x: 895, endPoint y: 269, distance: 209.1
click at [896, 271] on div "(TR4) Prime mover (LV 27) [PERSON_NAME] (TR6) Little Tipper (LV20) [PERSON_NAME…" at bounding box center [706, 268] width 1413 height 364
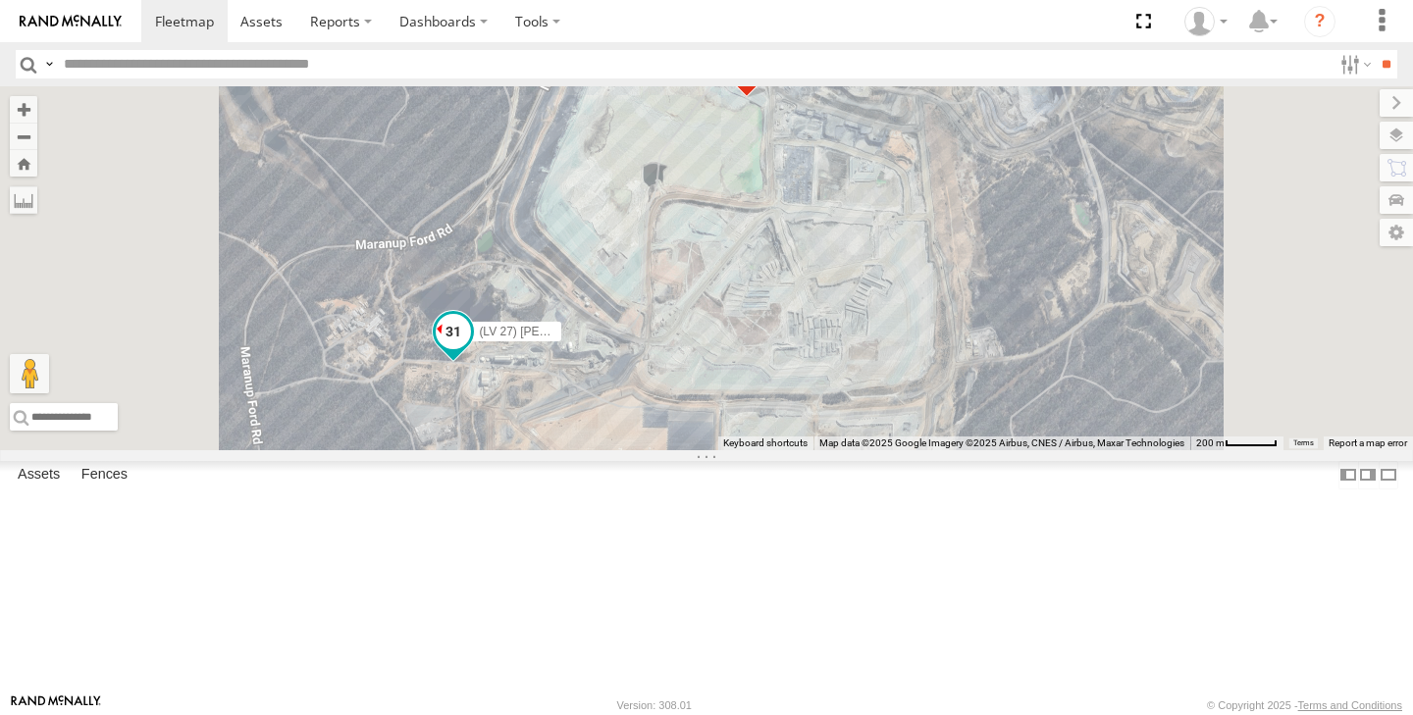
click at [471, 349] on span at bounding box center [453, 331] width 35 height 35
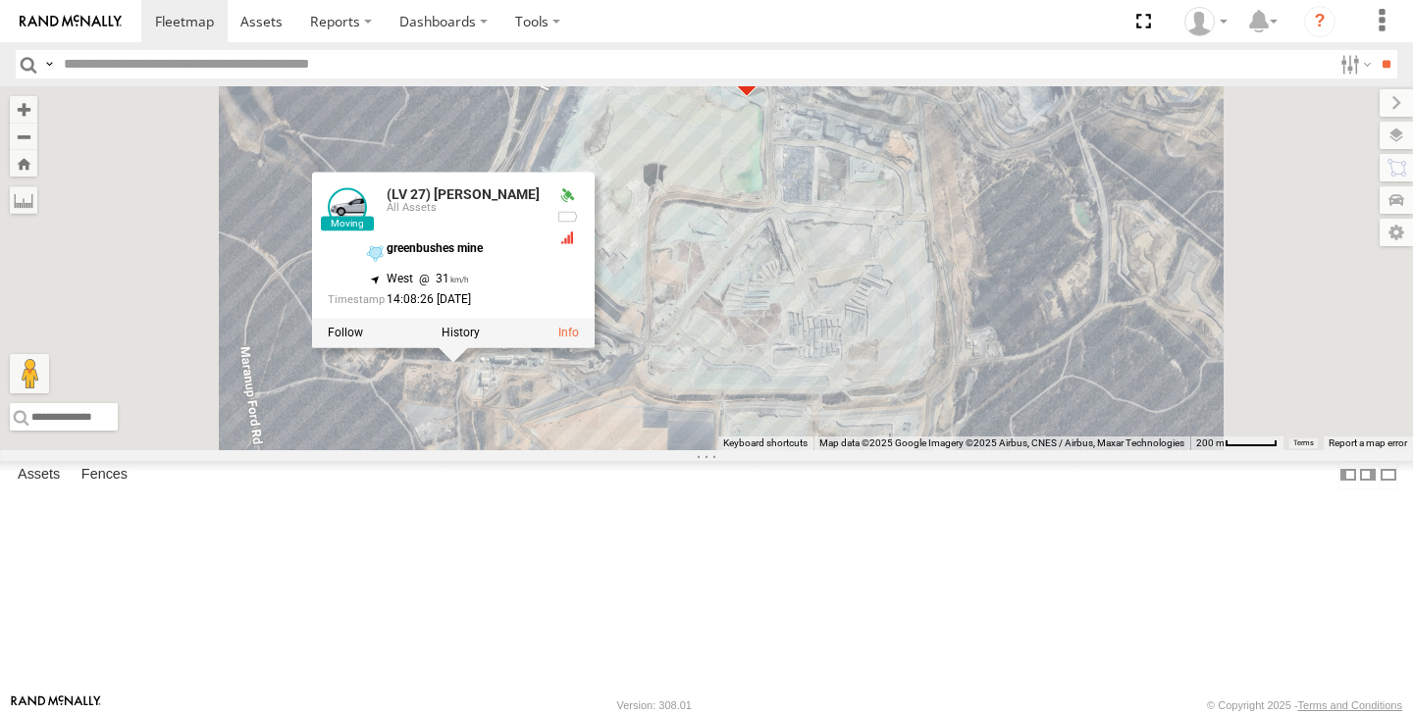
click at [595, 348] on div at bounding box center [453, 333] width 283 height 29
click at [480, 340] on label at bounding box center [461, 334] width 38 height 14
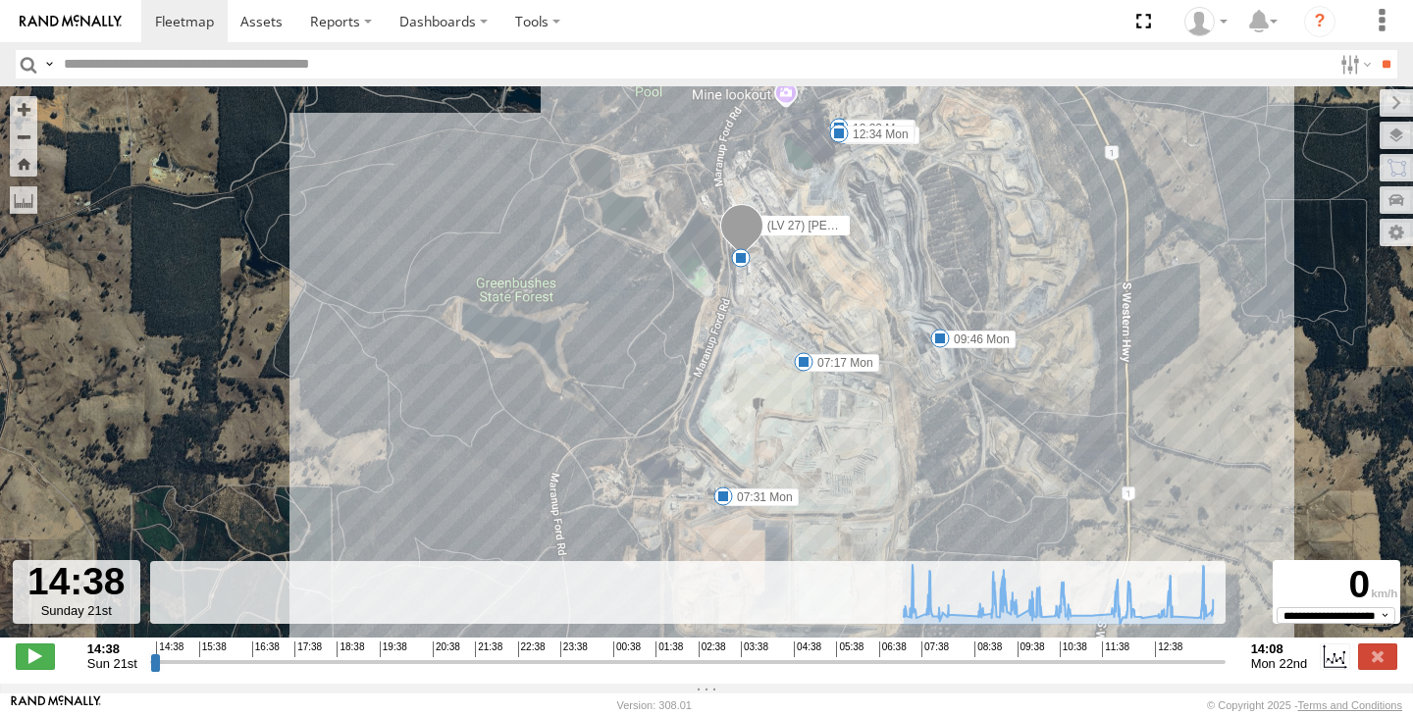
click at [724, 497] on span at bounding box center [723, 497] width 20 height 20
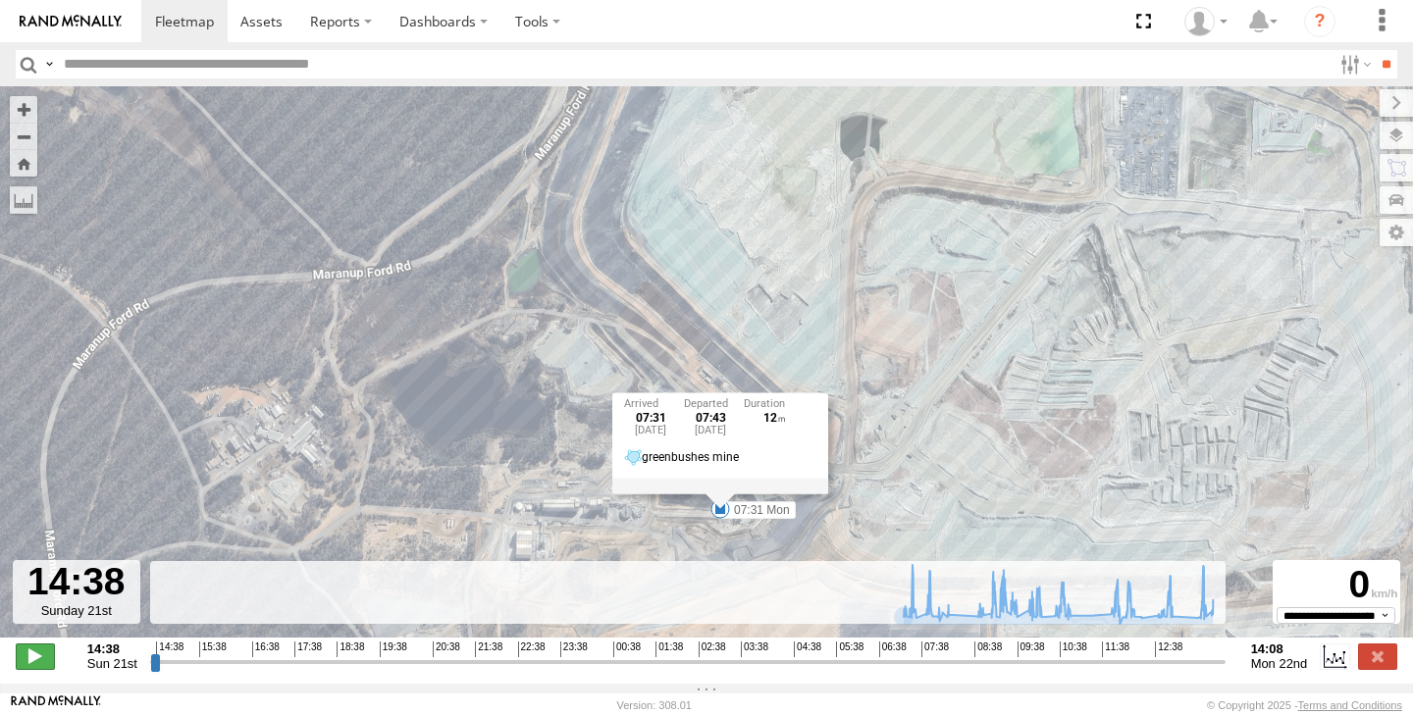
click at [36, 669] on span at bounding box center [35, 657] width 39 height 26
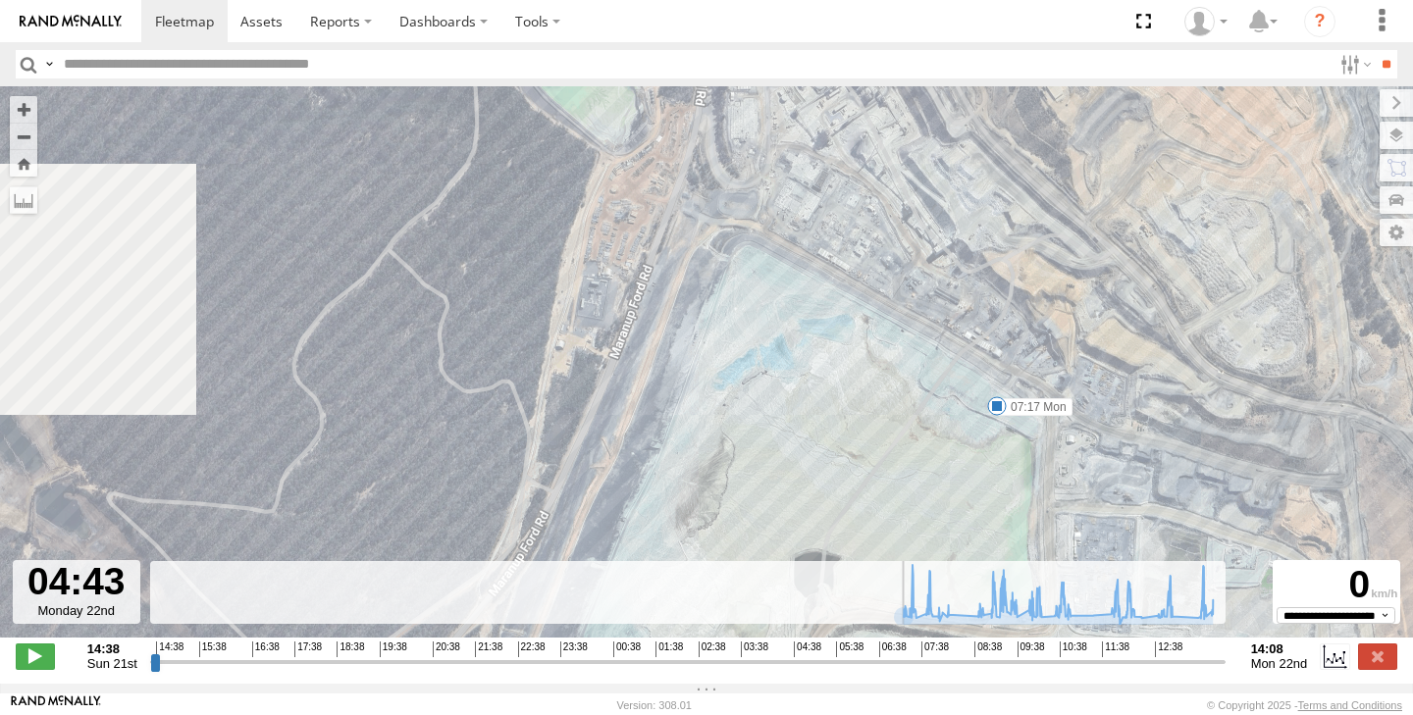
drag, startPoint x: 156, startPoint y: 674, endPoint x: 1046, endPoint y: 692, distance: 890.2
click at [1035, 684] on div "← Move left → Move right ↑ Move up ↓ Move down + Zoom in - Zoom out Home Jump l…" at bounding box center [706, 385] width 1413 height 598
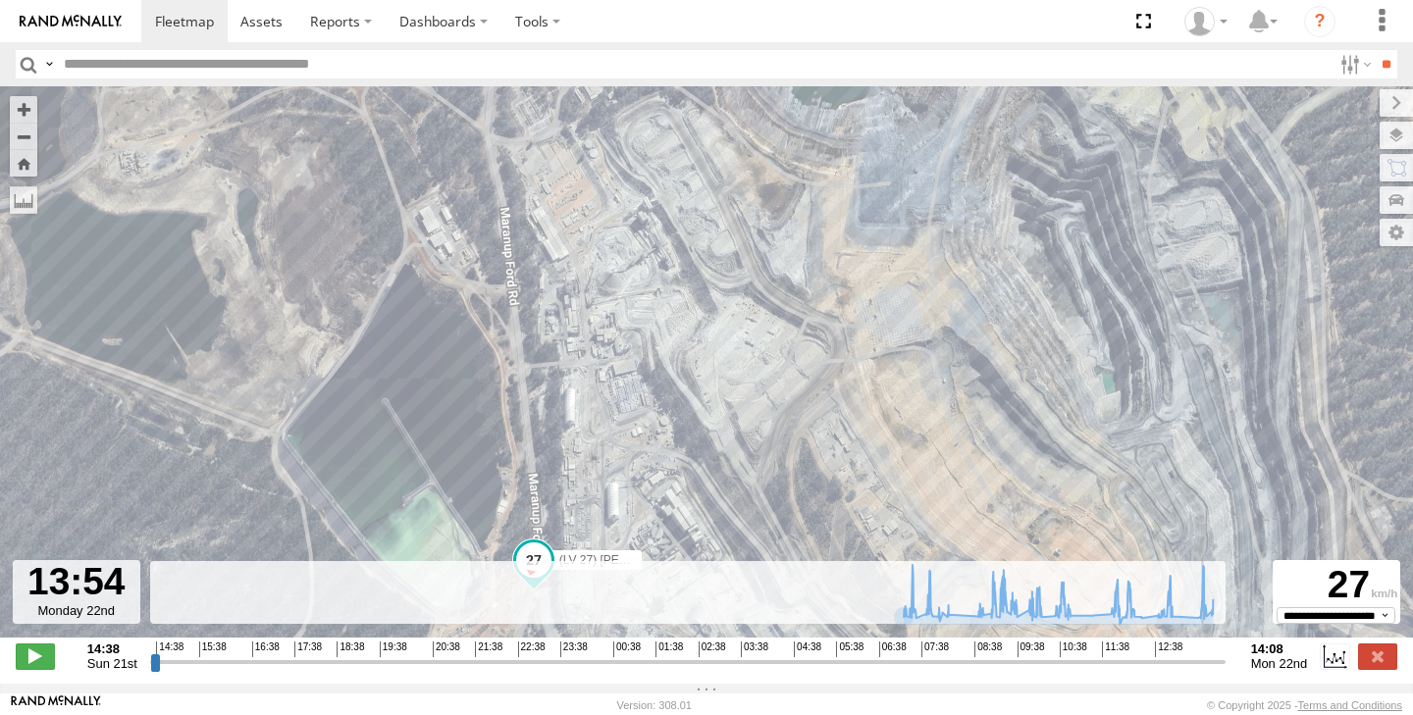
drag, startPoint x: 1036, startPoint y: 676, endPoint x: 1207, endPoint y: 676, distance: 170.7
click at [1207, 671] on input "range" at bounding box center [687, 662] width 1075 height 19
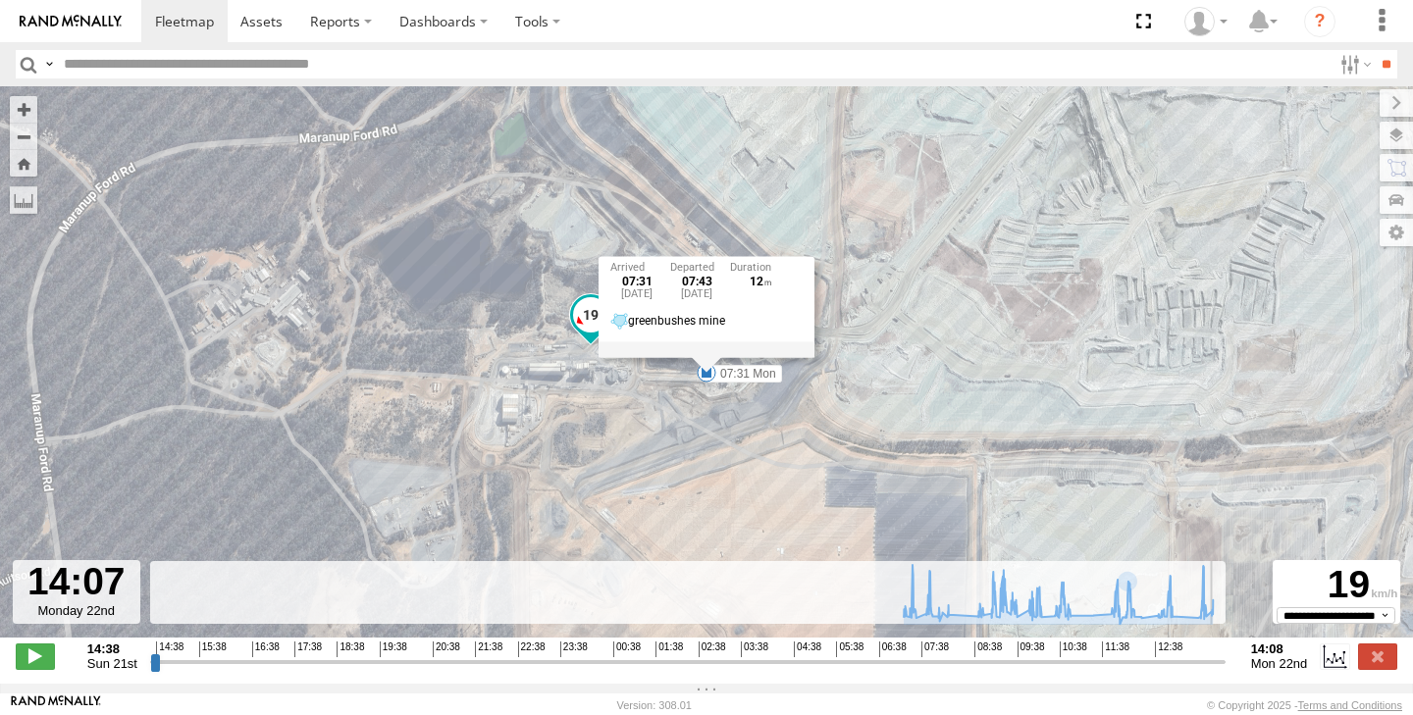
click at [1015, 235] on div "(LV 27) [PERSON_NAME] 07:17 Mon 07:31 Mon 09:46 Mon 09:18 Mon 10:08 Mon 10:51 M…" at bounding box center [706, 372] width 1413 height 572
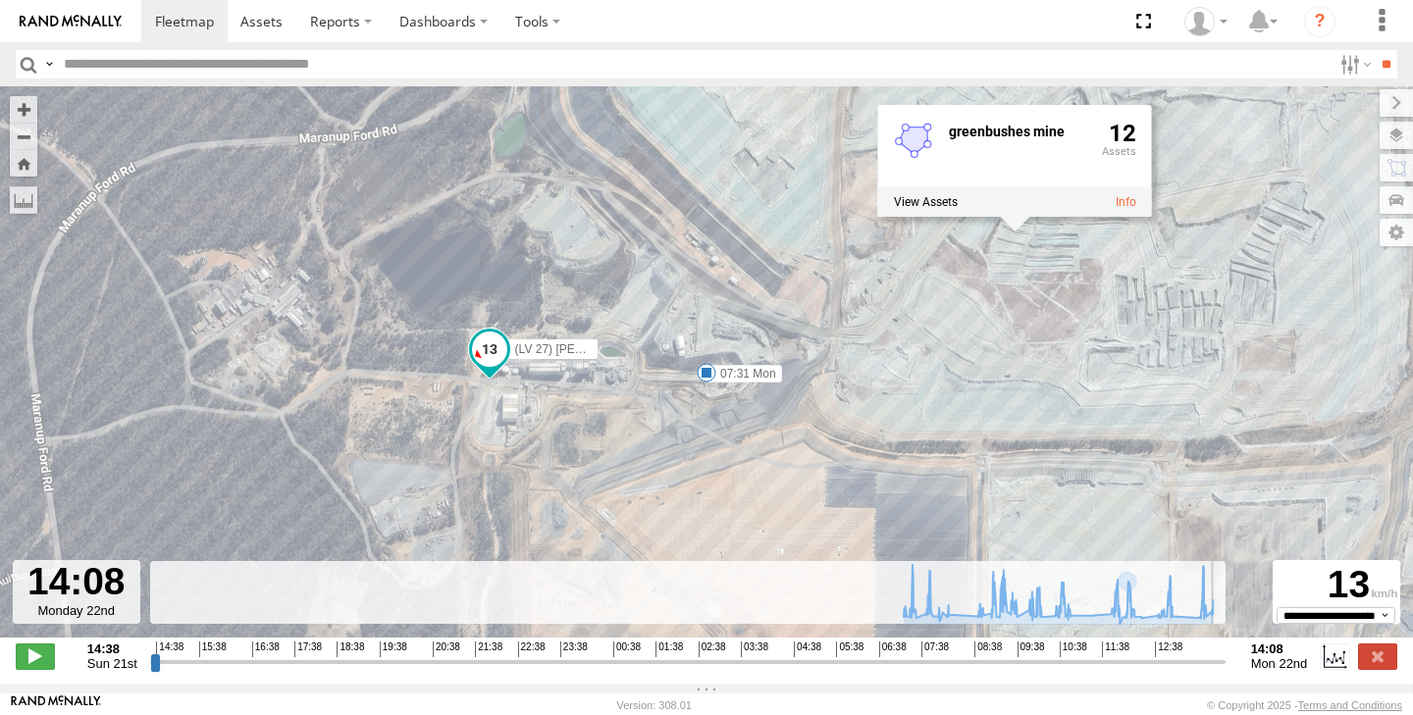
type input "**********"
click at [1394, 662] on label at bounding box center [1377, 657] width 39 height 26
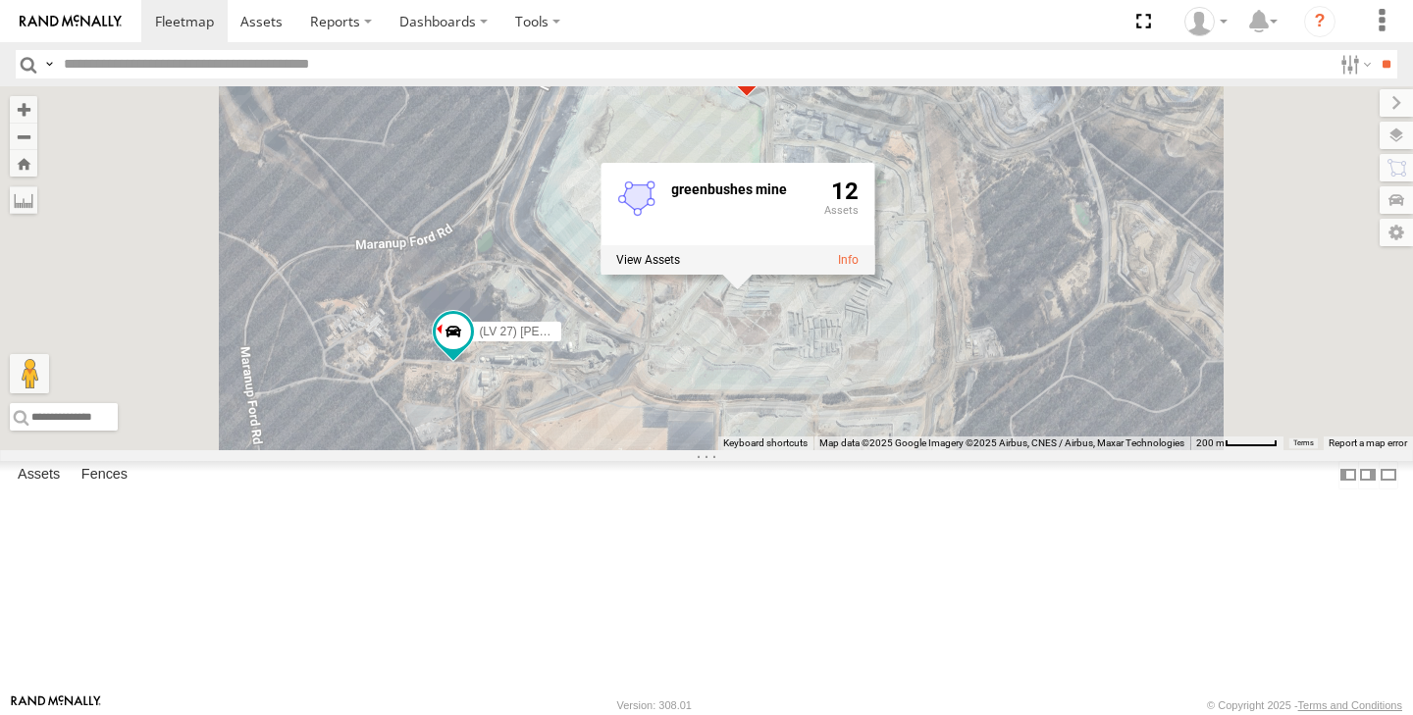
click at [0, 0] on span at bounding box center [0, 0] width 0 height 0
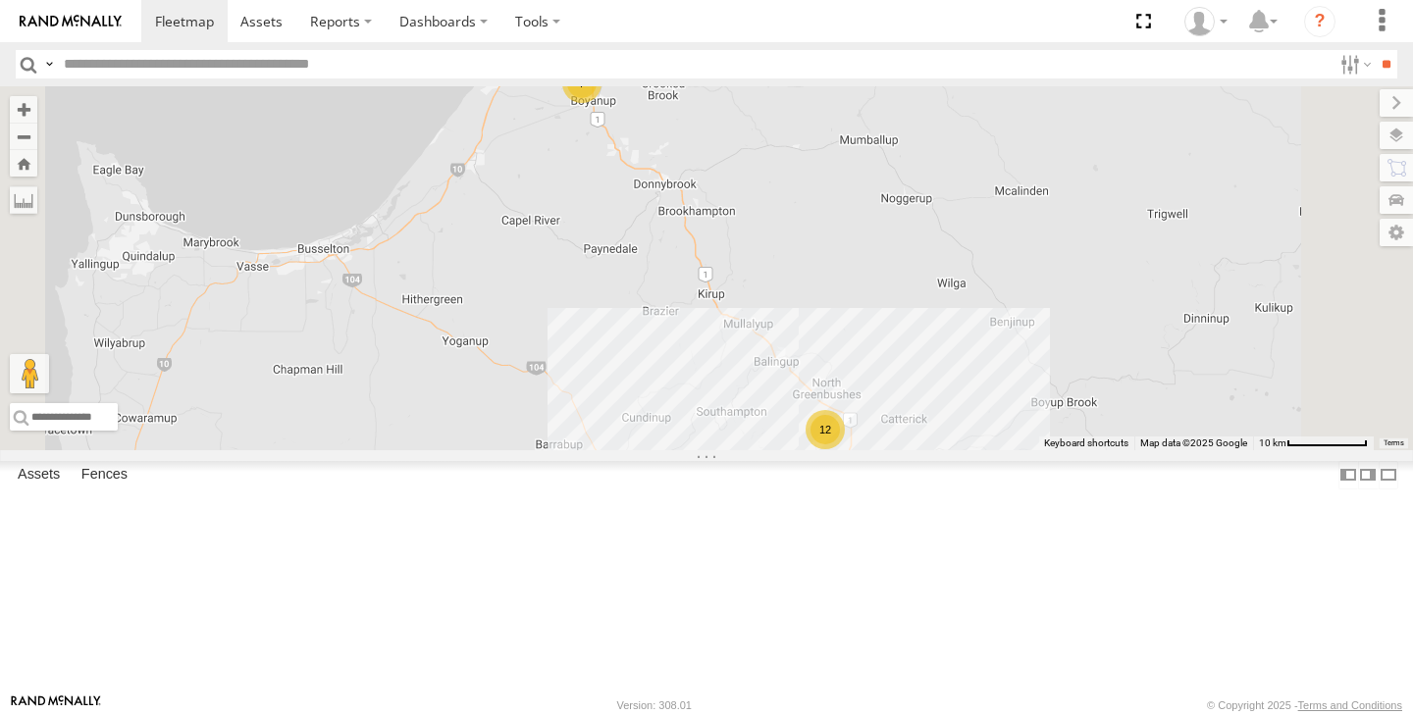
click at [845, 449] on div "12" at bounding box center [825, 429] width 39 height 39
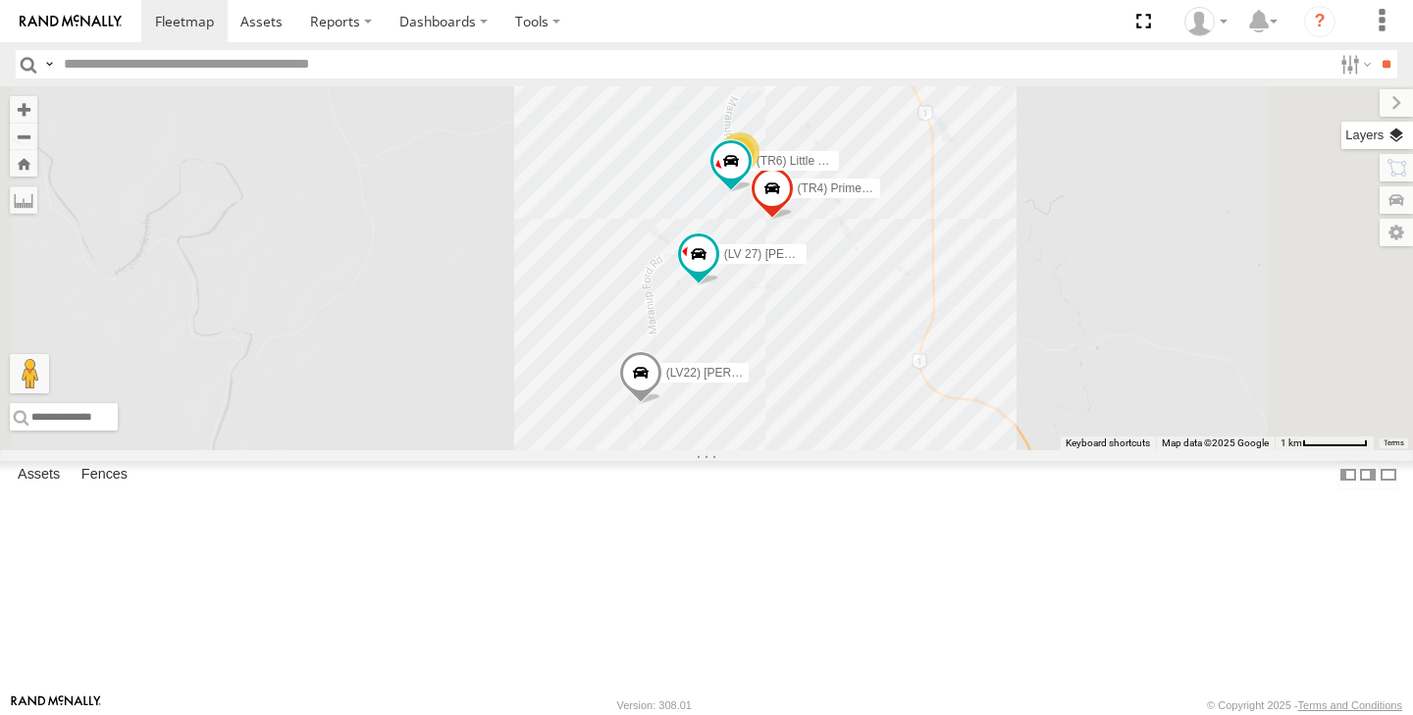
click at [1405, 142] on label at bounding box center [1377, 135] width 72 height 27
click at [0, 0] on label at bounding box center [0, 0] width 0 height 0
click at [0, 0] on span "Satellite + Roadmap" at bounding box center [0, 0] width 0 height 0
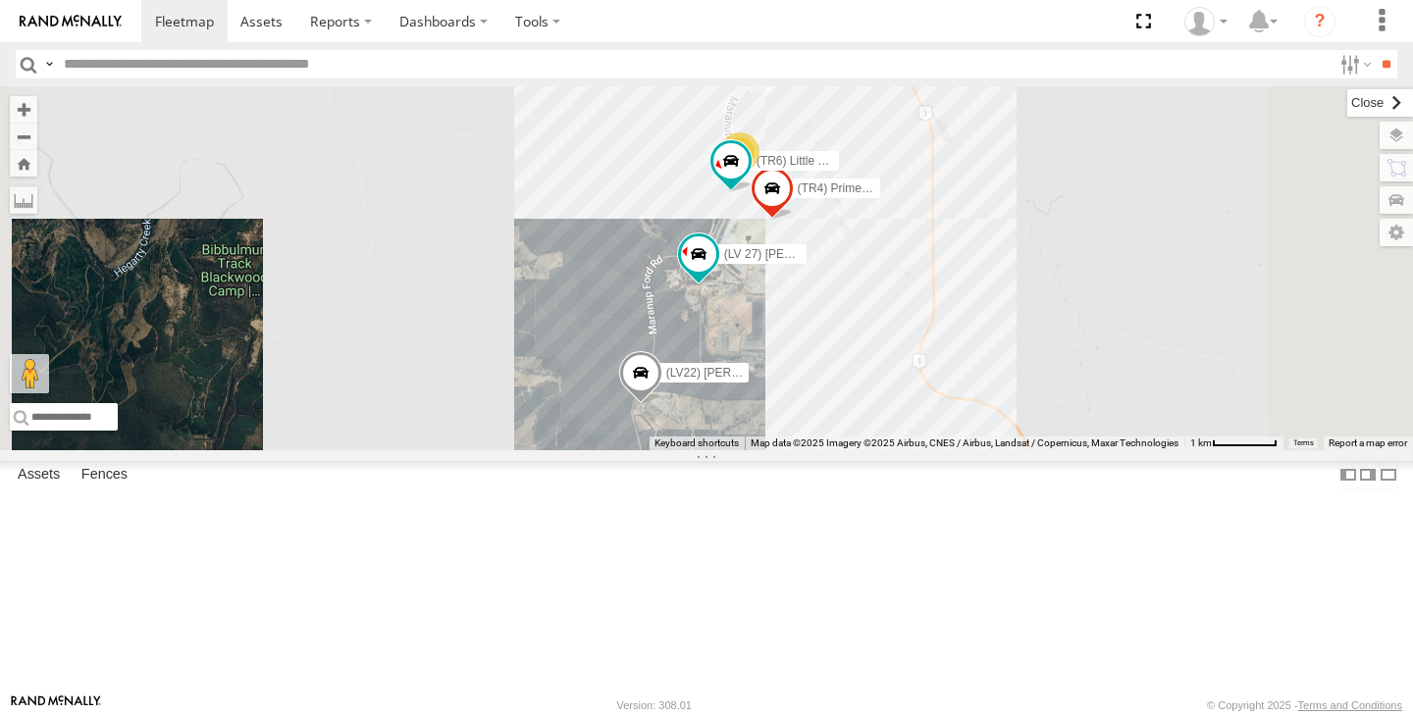
click at [1347, 105] on label at bounding box center [1380, 102] width 66 height 27
